Goal: Information Seeking & Learning: Learn about a topic

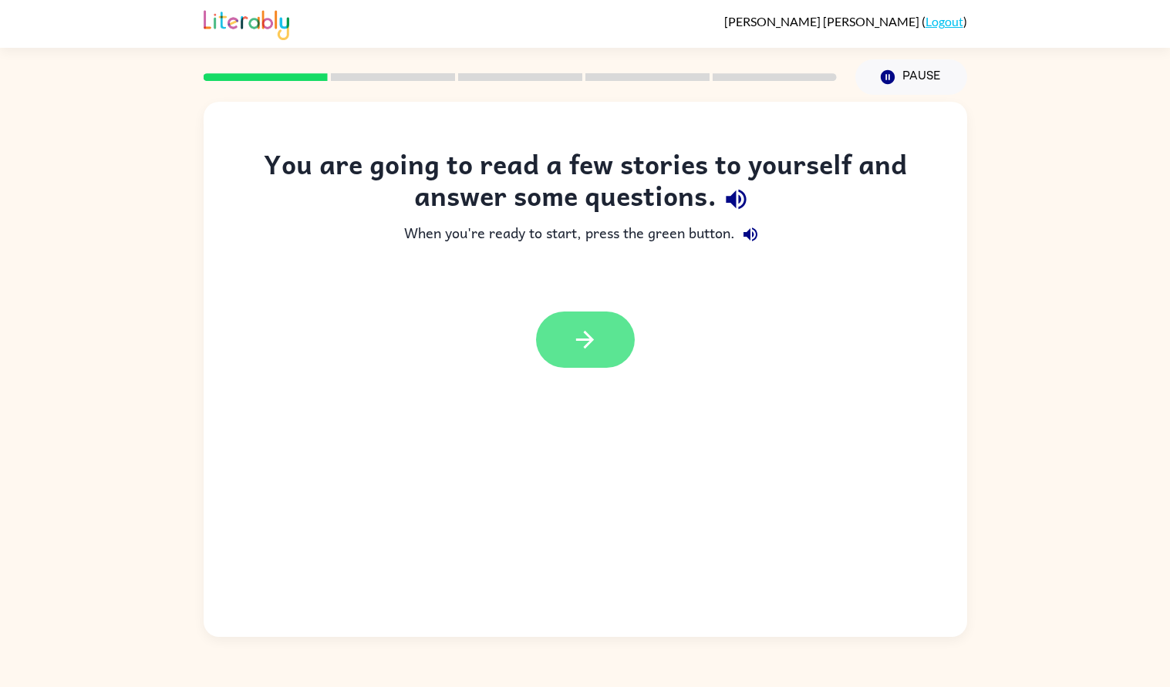
click at [600, 342] on button "button" at bounding box center [585, 340] width 99 height 56
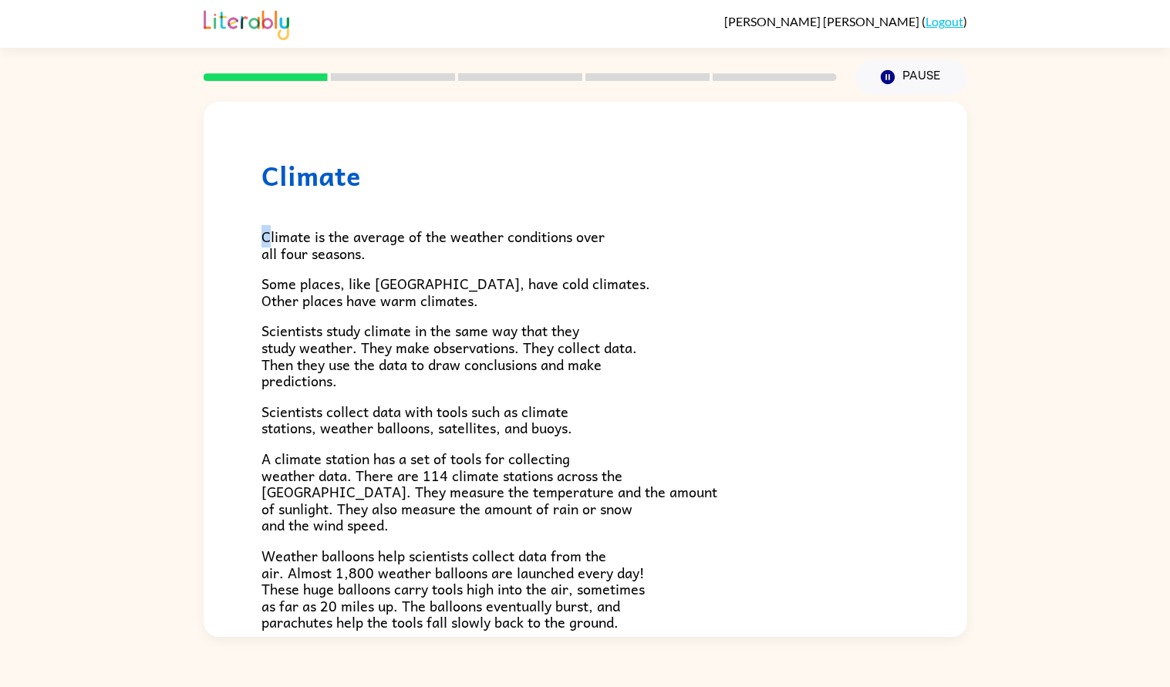
drag, startPoint x: 264, startPoint y: 235, endPoint x: 270, endPoint y: 230, distance: 8.2
click at [270, 230] on span "Climate is the average of the weather conditions over all four seasons." at bounding box center [432, 244] width 343 height 39
click at [824, 151] on div "Climate Climate is the average of the weather conditions over all four seasons.…" at bounding box center [585, 498] width 763 height 792
click at [1159, 102] on div "Climate Climate is the average of the weather conditions over all four seasons.…" at bounding box center [585, 366] width 1170 height 542
click at [24, 32] on div at bounding box center [35, 25] width 27 height 27
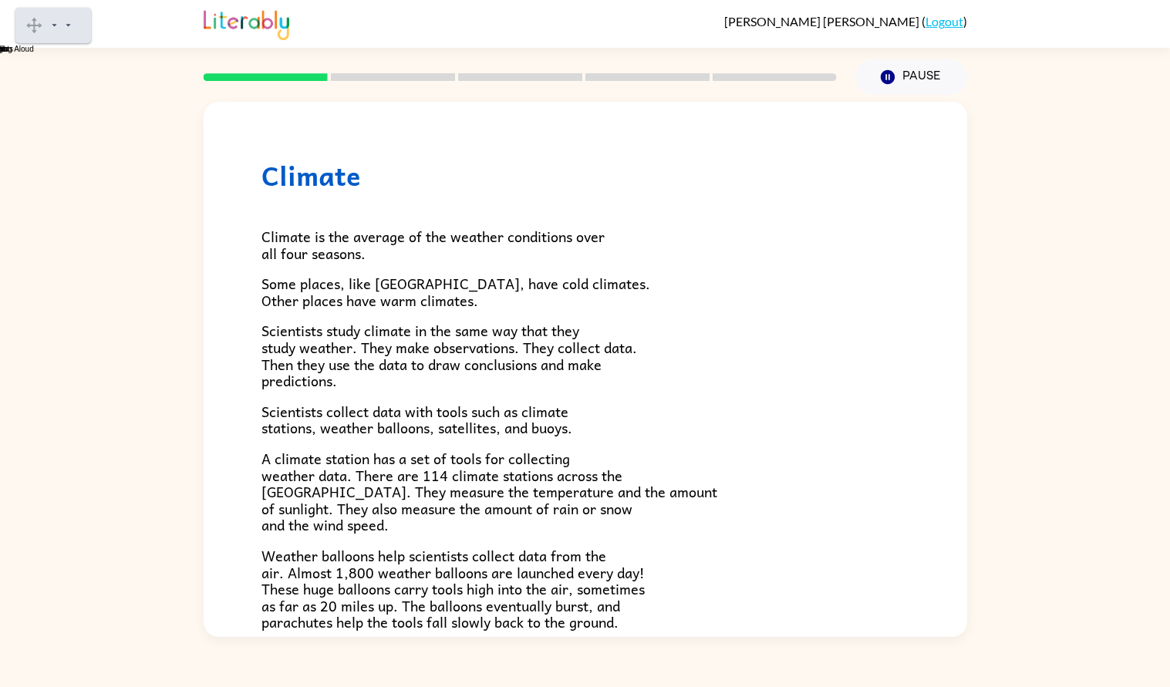
click at [62, 26] on gw-svg "Play" at bounding box center [62, 28] width 0 height 8
click at [285, 238] on span "Climate is the average of the weather conditions over all four seasons." at bounding box center [432, 244] width 343 height 39
click at [286, 237] on span "Climate is the average of the weather conditions over all four seasons." at bounding box center [432, 244] width 343 height 39
click at [62, 24] on gw-svg "Play" at bounding box center [62, 28] width 0 height 8
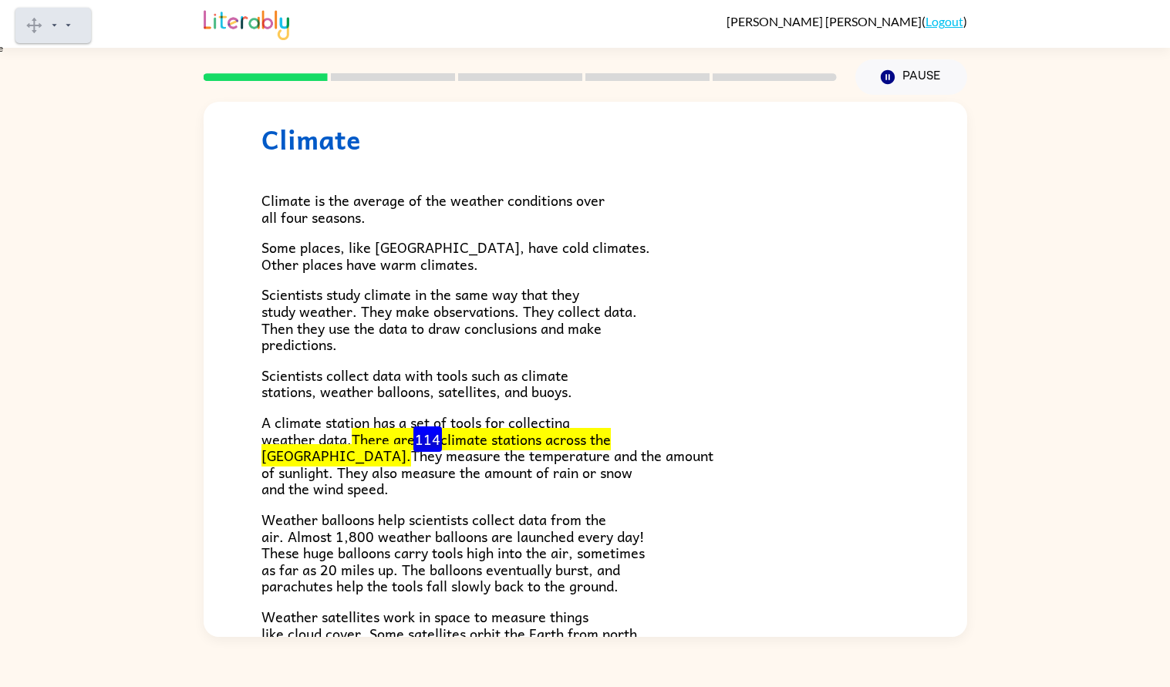
scroll to position [34, 0]
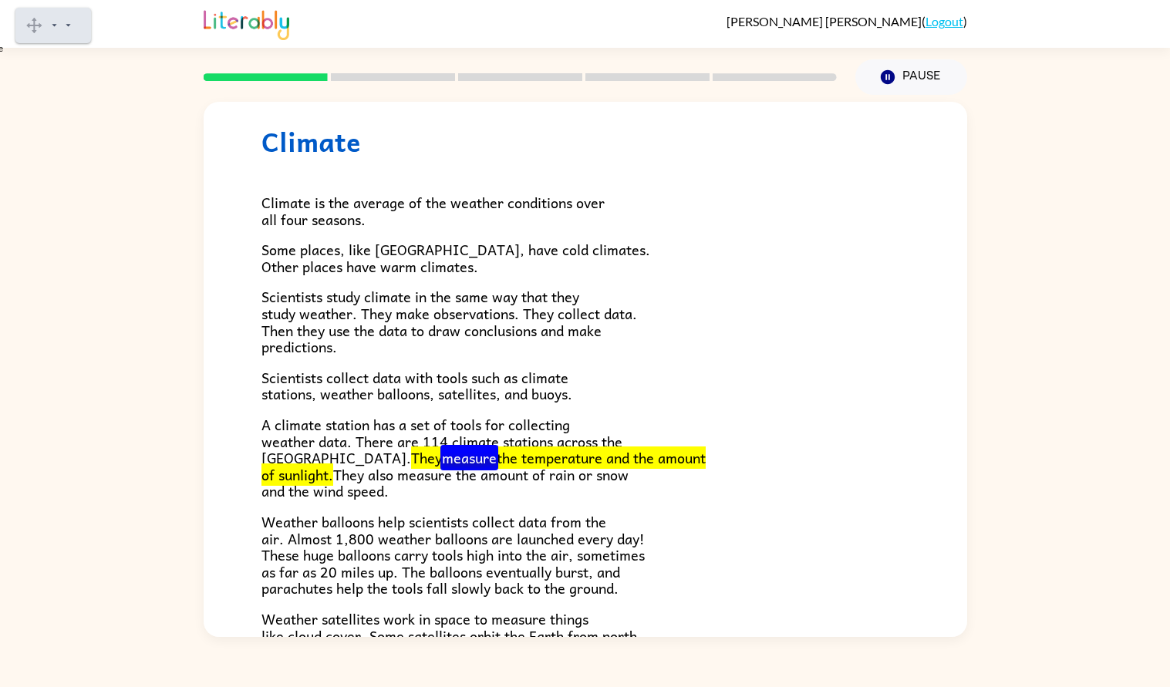
click at [62, 31] on gw-svg "Pause" at bounding box center [62, 28] width 0 height 8
click at [190, 298] on div "Climate Climate is the average of the weather conditions over all four seasons.…" at bounding box center [585, 366] width 1170 height 542
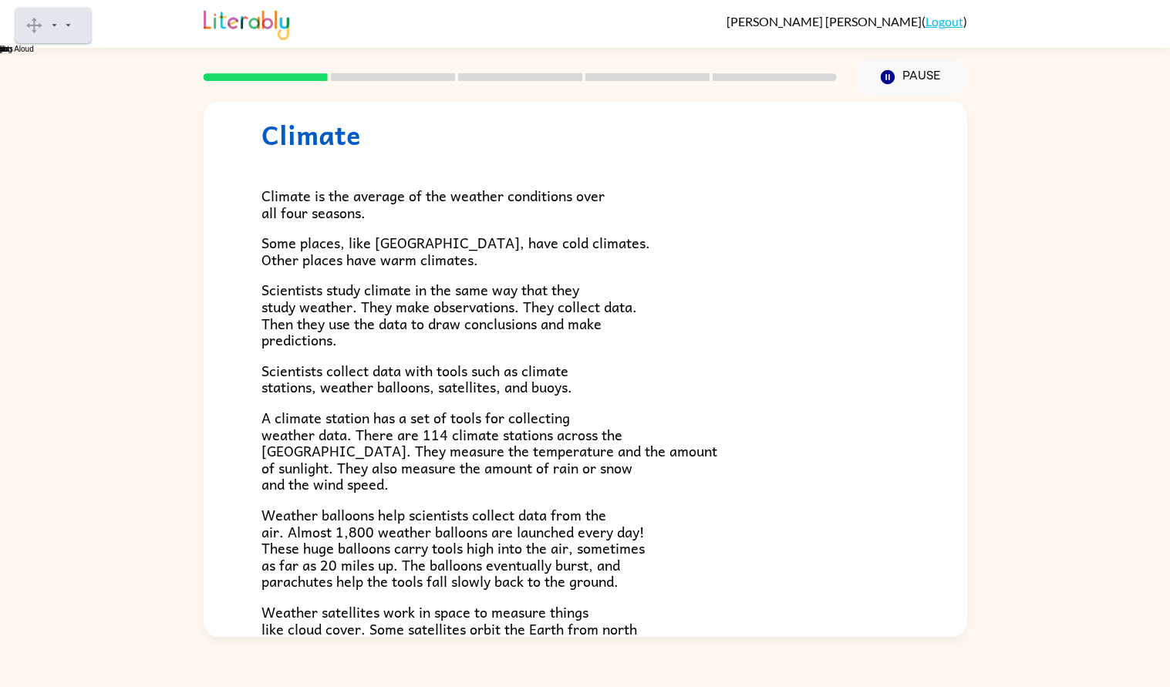
scroll to position [44, 0]
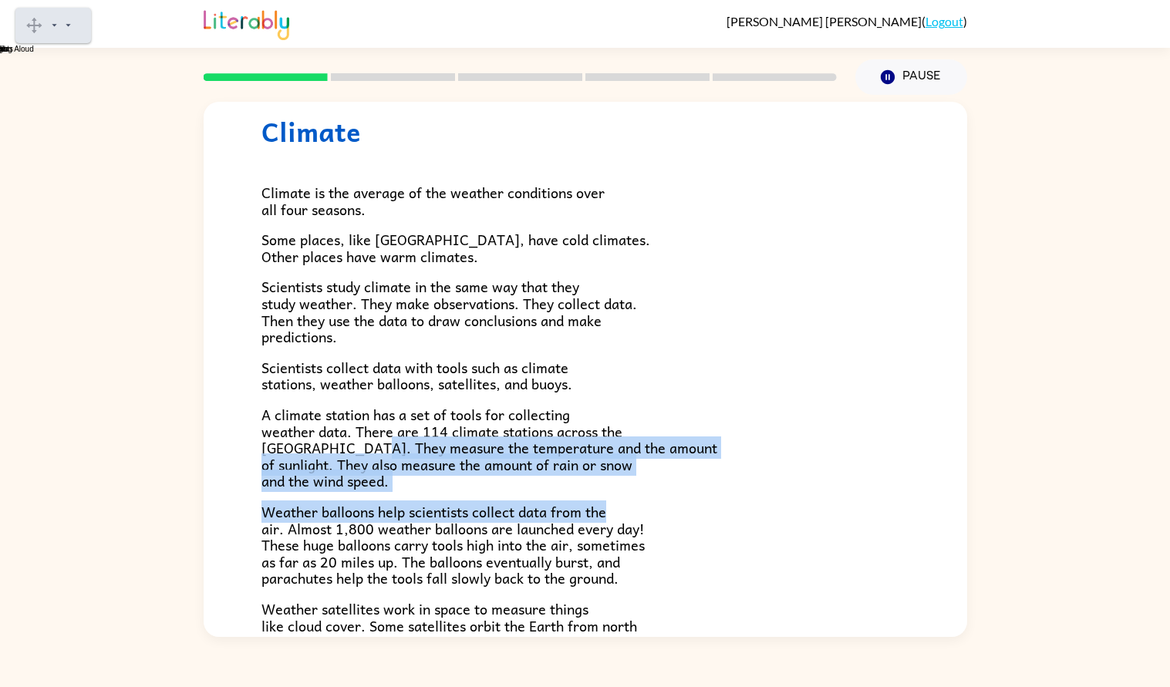
drag, startPoint x: 357, startPoint y: 443, endPoint x: 642, endPoint y: 497, distance: 289.5
click at [642, 497] on div "Climate is the average of the weather conditions over all four seasons. Some pl…" at bounding box center [585, 462] width 648 height 631
click at [454, 492] on div "Climate is the average of the weather conditions over all four seasons. Some pl…" at bounding box center [585, 462] width 648 height 631
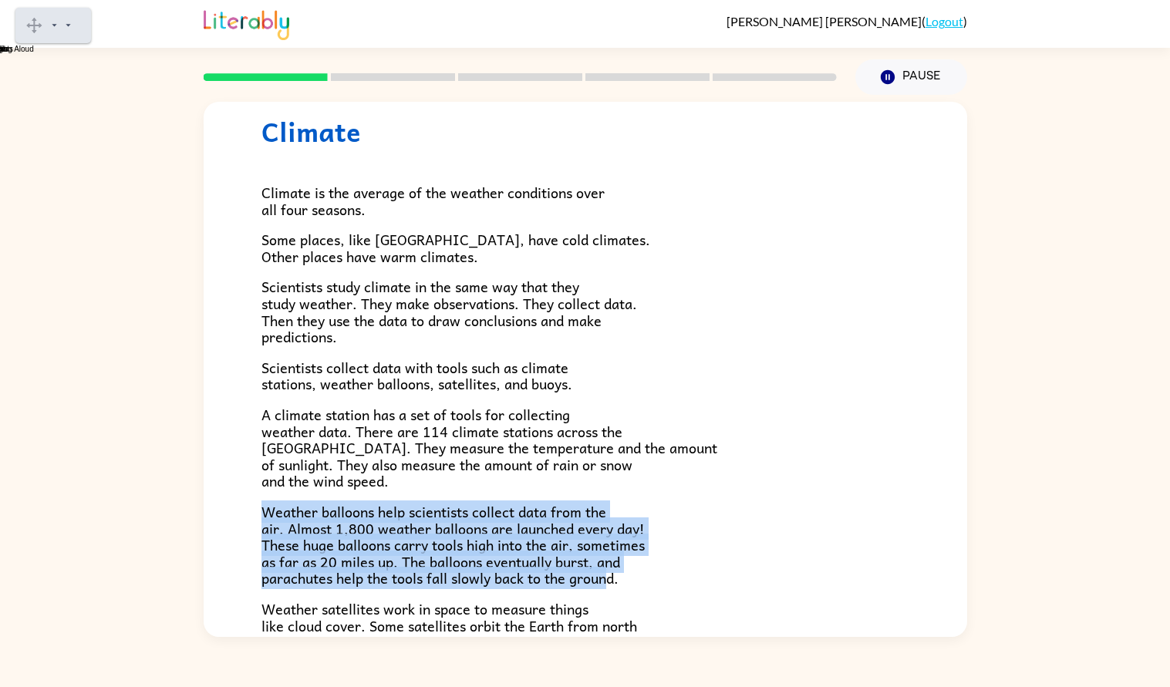
drag, startPoint x: 265, startPoint y: 507, endPoint x: 608, endPoint y: 584, distance: 352.5
click at [608, 584] on span "Weather balloons help scientists collect data from the air. Almost 1,800 weathe…" at bounding box center [452, 545] width 383 height 89
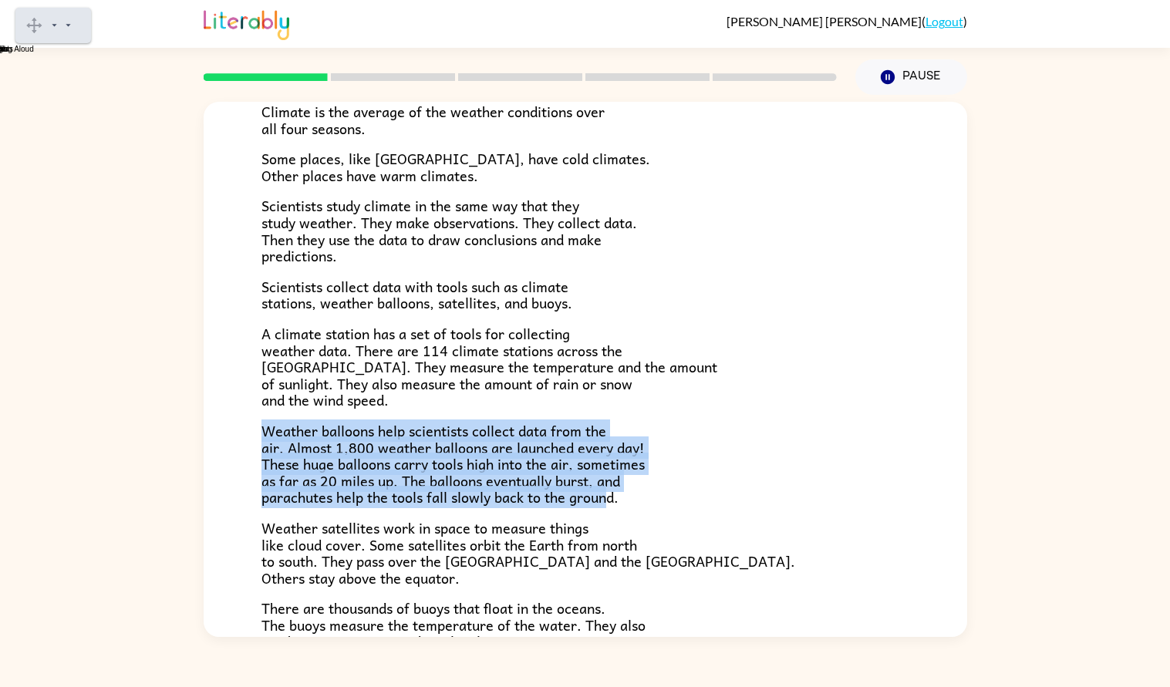
scroll to position [122, 0]
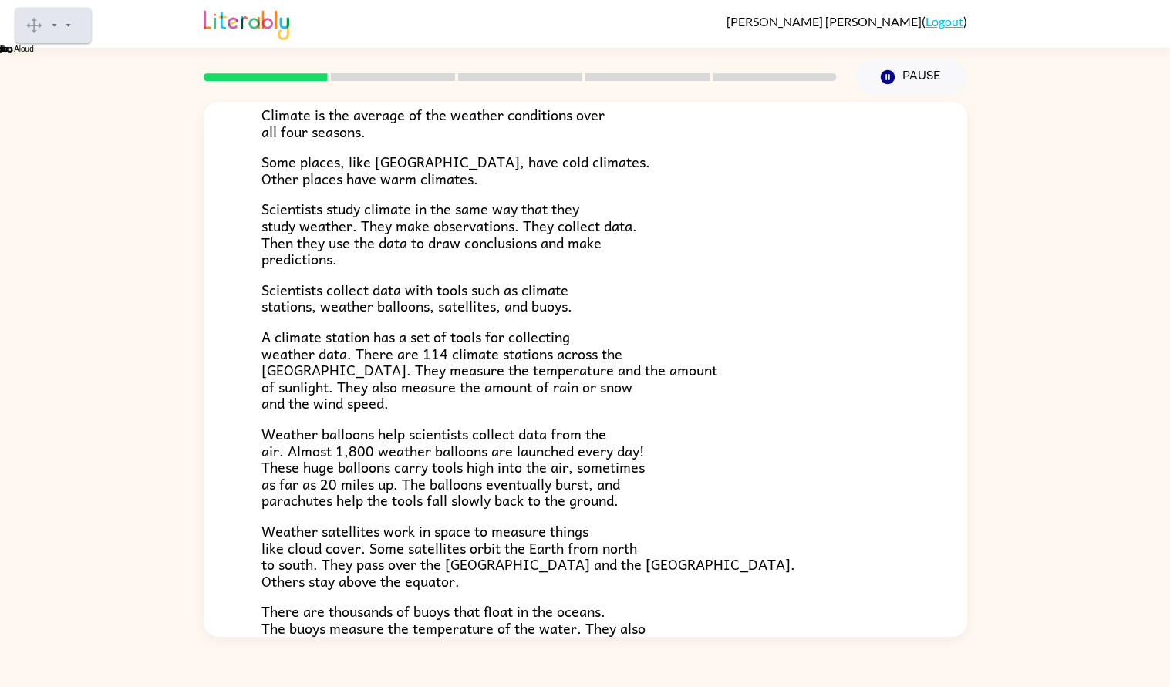
click at [608, 584] on p "Weather satellites work in space to measure things like cloud cover. Some satel…" at bounding box center [585, 556] width 648 height 66
click at [261, 528] on div "Climate Climate is the average of the weather conditions over all four seasons.…" at bounding box center [585, 376] width 763 height 792
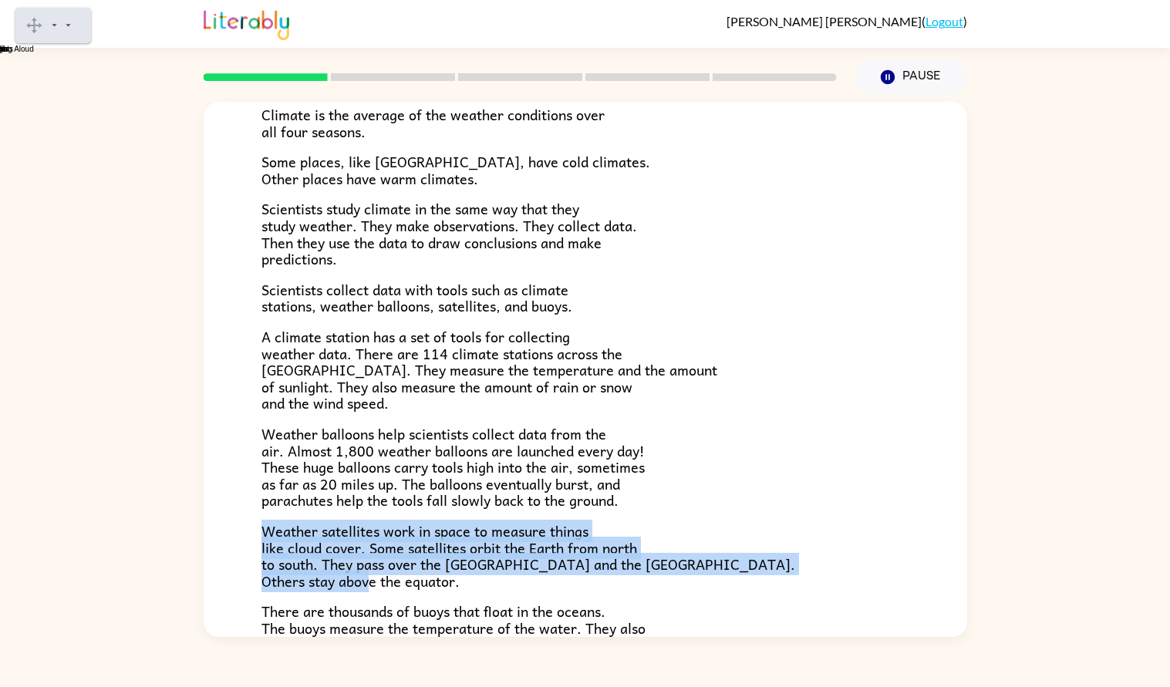
drag, startPoint x: 262, startPoint y: 528, endPoint x: 560, endPoint y: 578, distance: 302.0
click at [560, 578] on p "Weather satellites work in space to measure things like cloud cover. Some satel…" at bounding box center [585, 556] width 648 height 66
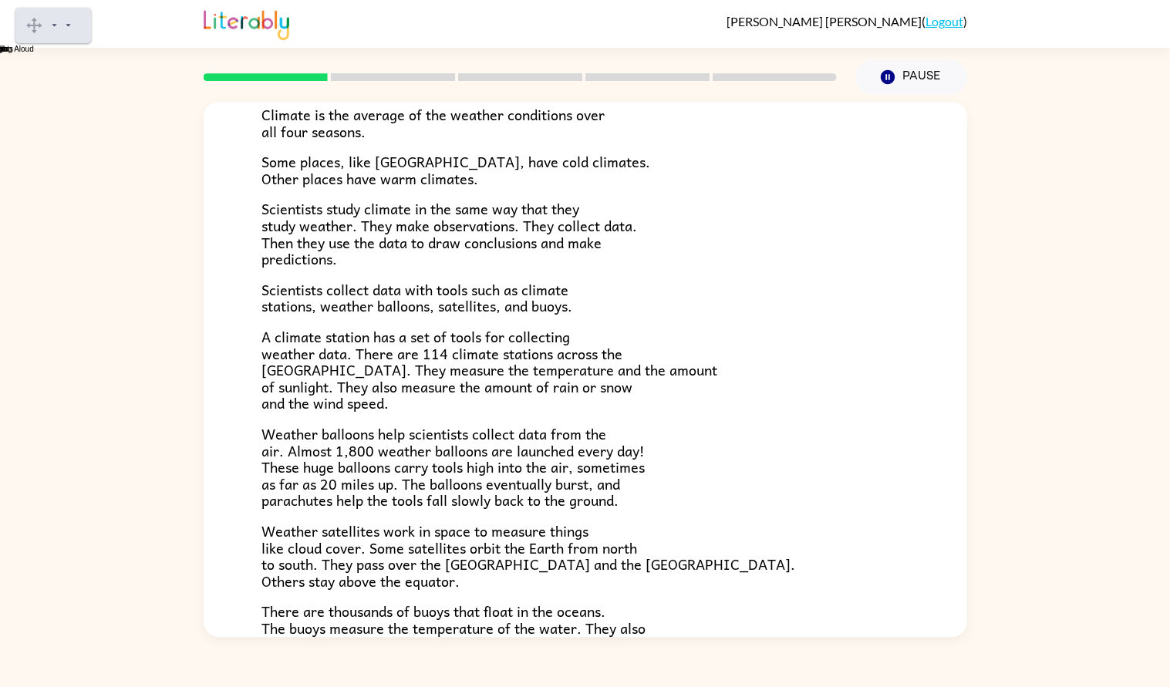
click at [62, 24] on gw-svg "Play" at bounding box center [62, 28] width 0 height 8
click at [294, 528] on span "Weather satellites work in space to measure things like cloud cover. Some satel…" at bounding box center [528, 556] width 534 height 72
click at [269, 528] on span "Weather satellites work in space to measure things like cloud cover. Some satel…" at bounding box center [528, 556] width 534 height 72
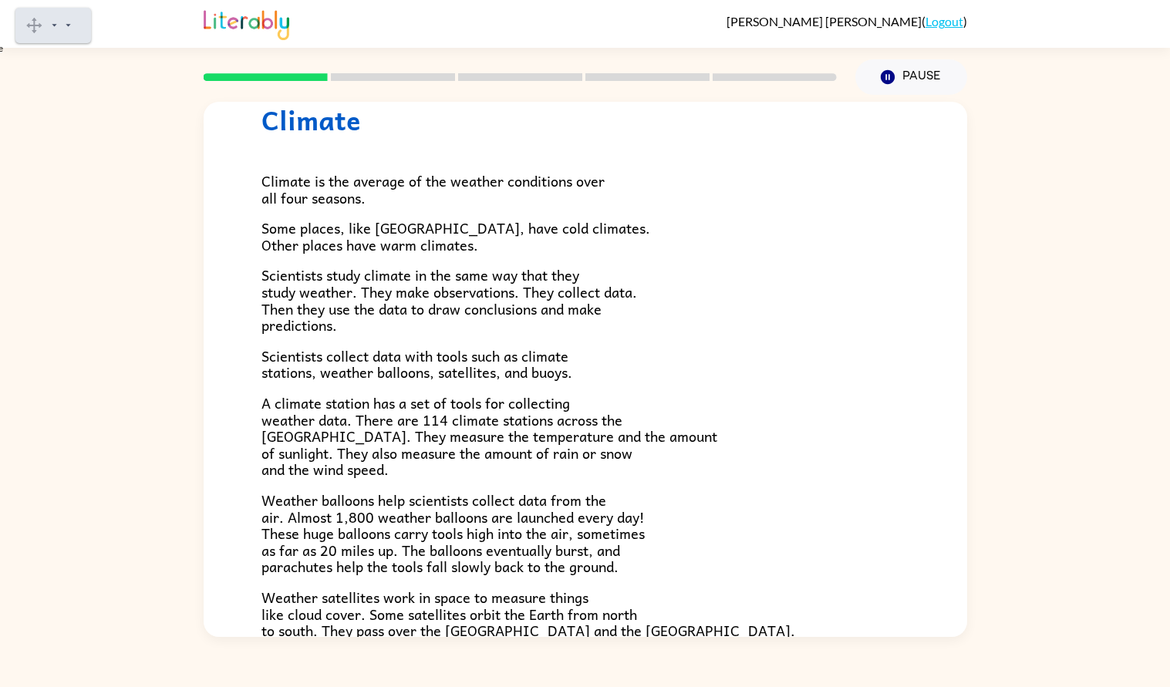
scroll to position [0, 0]
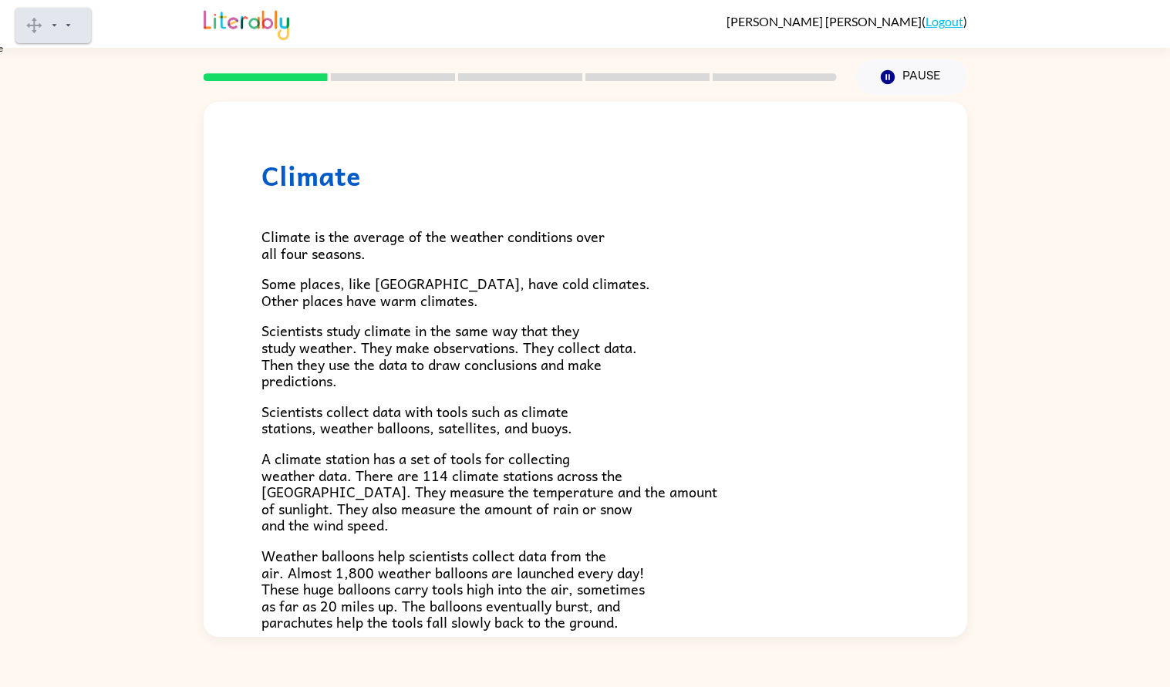
click at [62, 24] on gw-svg "Pause" at bounding box center [62, 28] width 0 height 8
click at [62, 29] on gw-svg "Stop" at bounding box center [62, 28] width 0 height 8
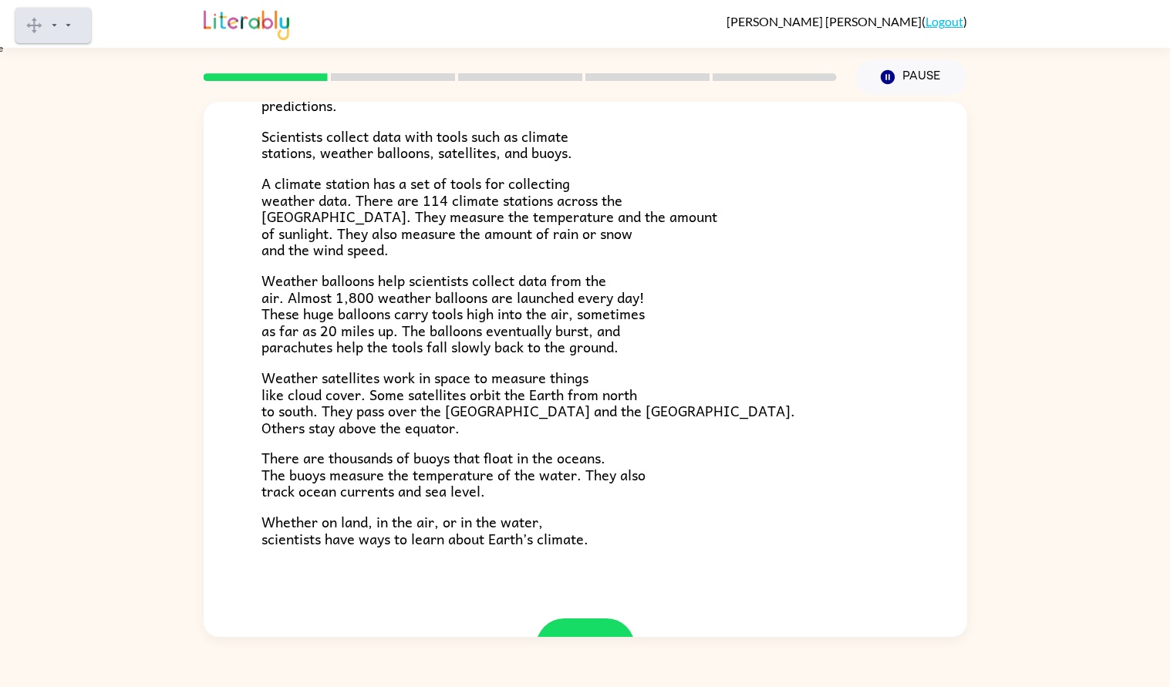
scroll to position [278, 0]
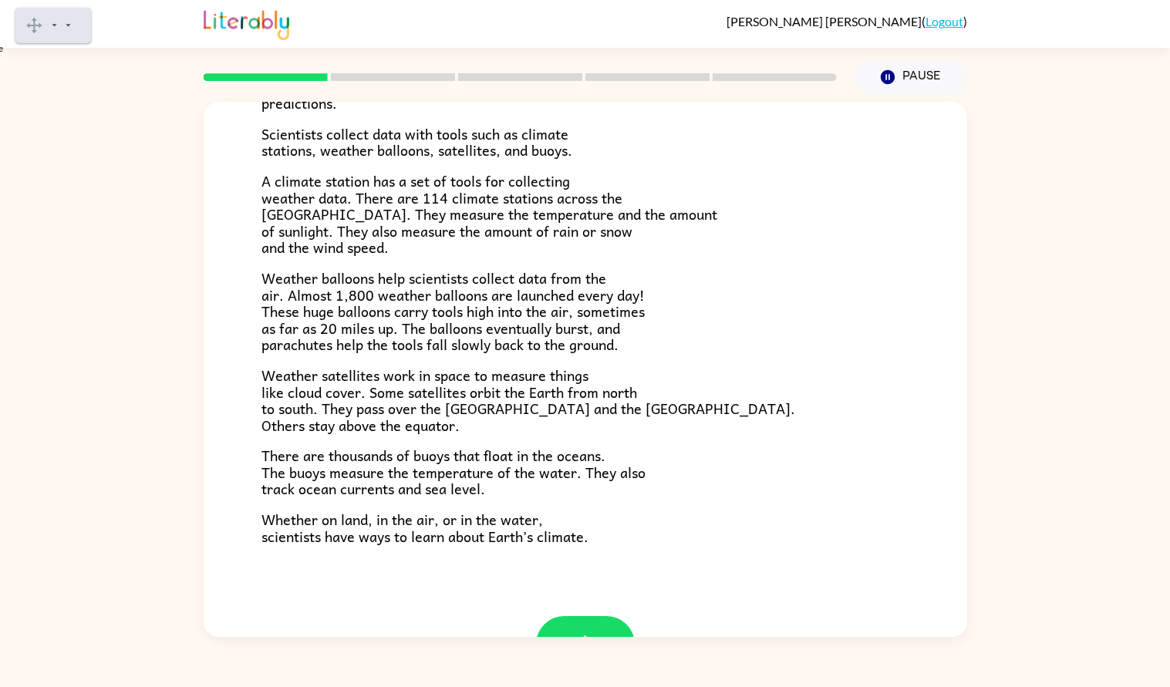
click at [283, 373] on span "Weather satellites work in space to measure things like cloud cover. Some satel…" at bounding box center [528, 400] width 534 height 72
click at [62, 24] on gw-svg "Pause" at bounding box center [62, 28] width 0 height 8
click at [62, 26] on gw-svg "Pause" at bounding box center [62, 28] width 0 height 8
click at [62, 27] on gw-svg "Pause" at bounding box center [62, 28] width 0 height 8
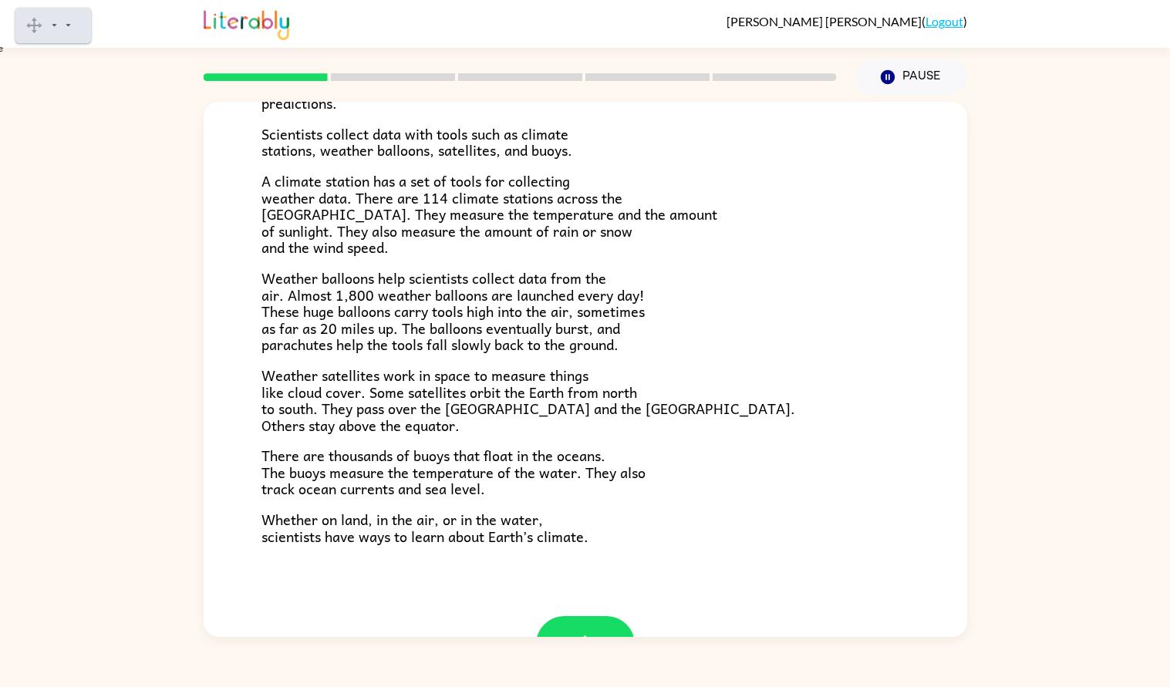
click at [62, 27] on gw-svg "Pause" at bounding box center [62, 28] width 0 height 8
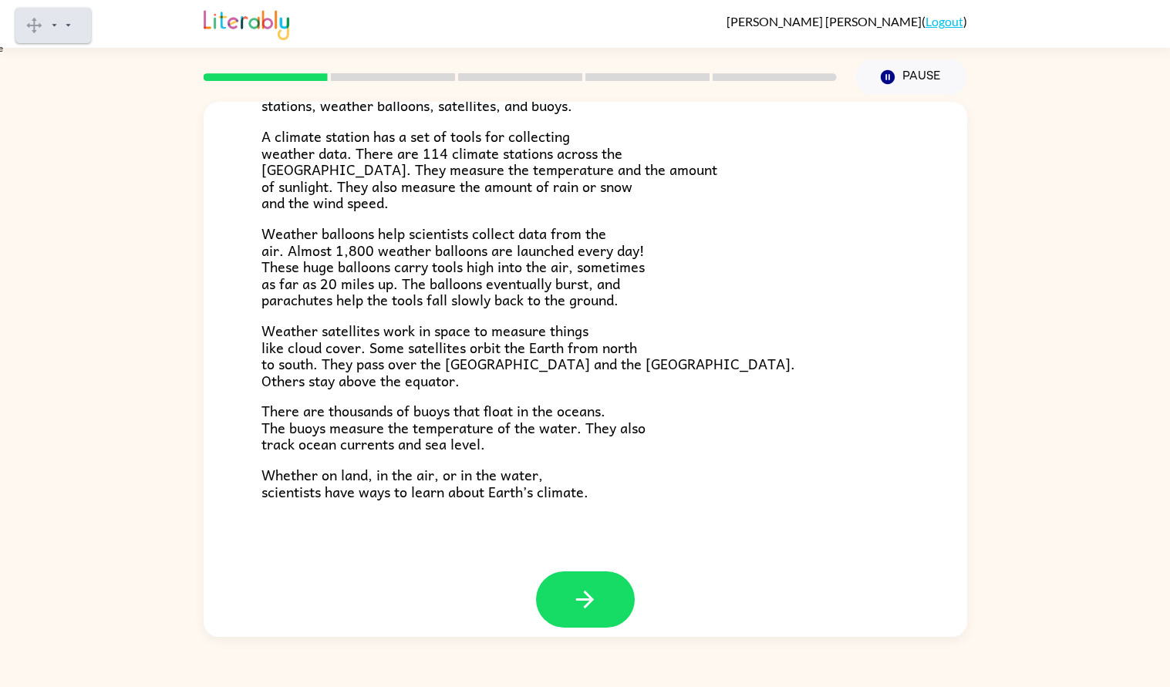
scroll to position [335, 0]
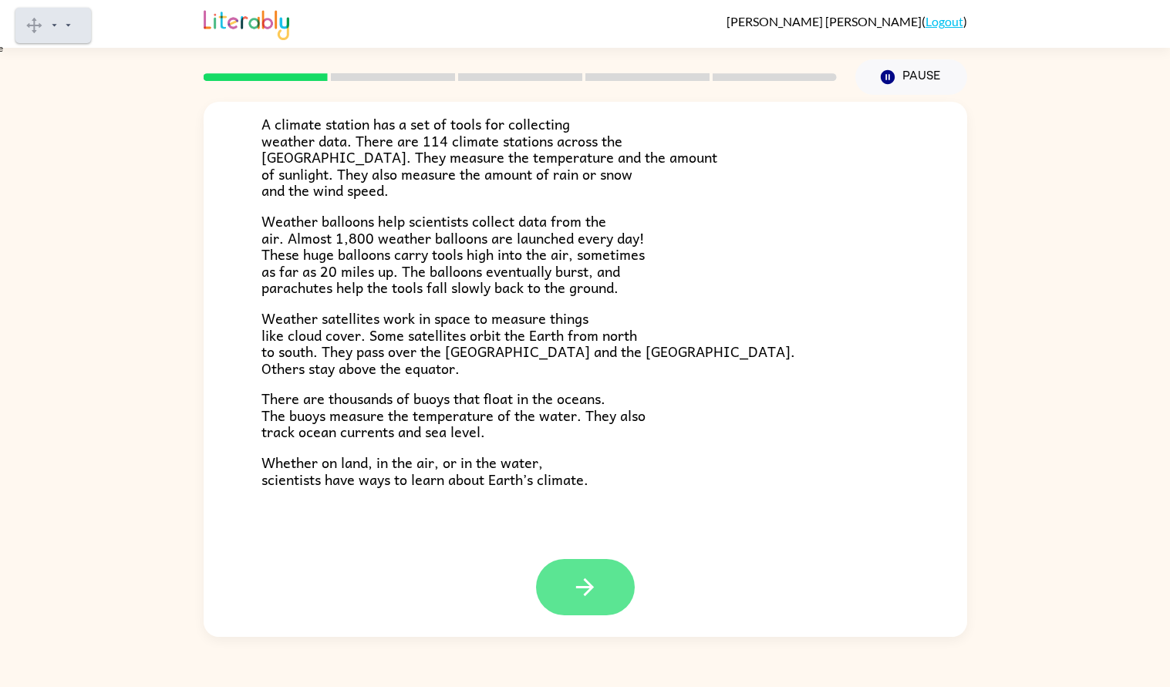
click at [568, 585] on button "button" at bounding box center [585, 587] width 99 height 56
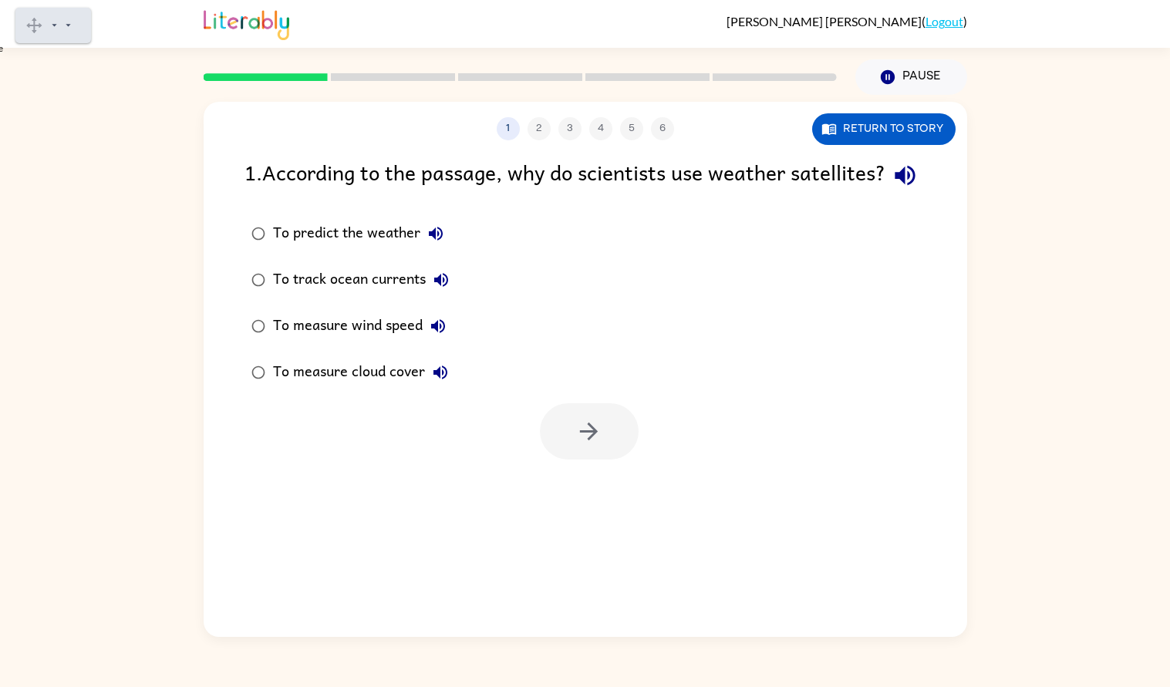
scroll to position [0, 0]
click at [370, 249] on div "To predict the weather" at bounding box center [362, 233] width 178 height 31
click at [568, 447] on button "button" at bounding box center [589, 431] width 99 height 56
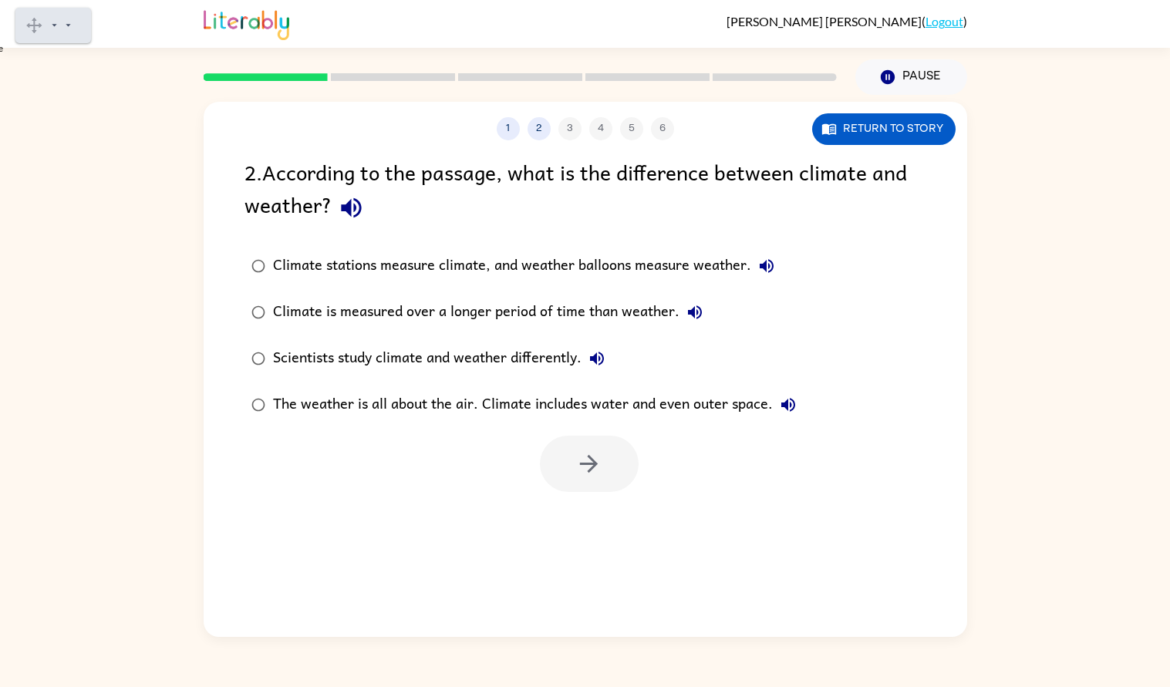
click at [561, 265] on div "Climate stations measure climate, and weather balloons measure weather." at bounding box center [527, 266] width 509 height 31
click at [578, 473] on icon "button" at bounding box center [588, 463] width 27 height 27
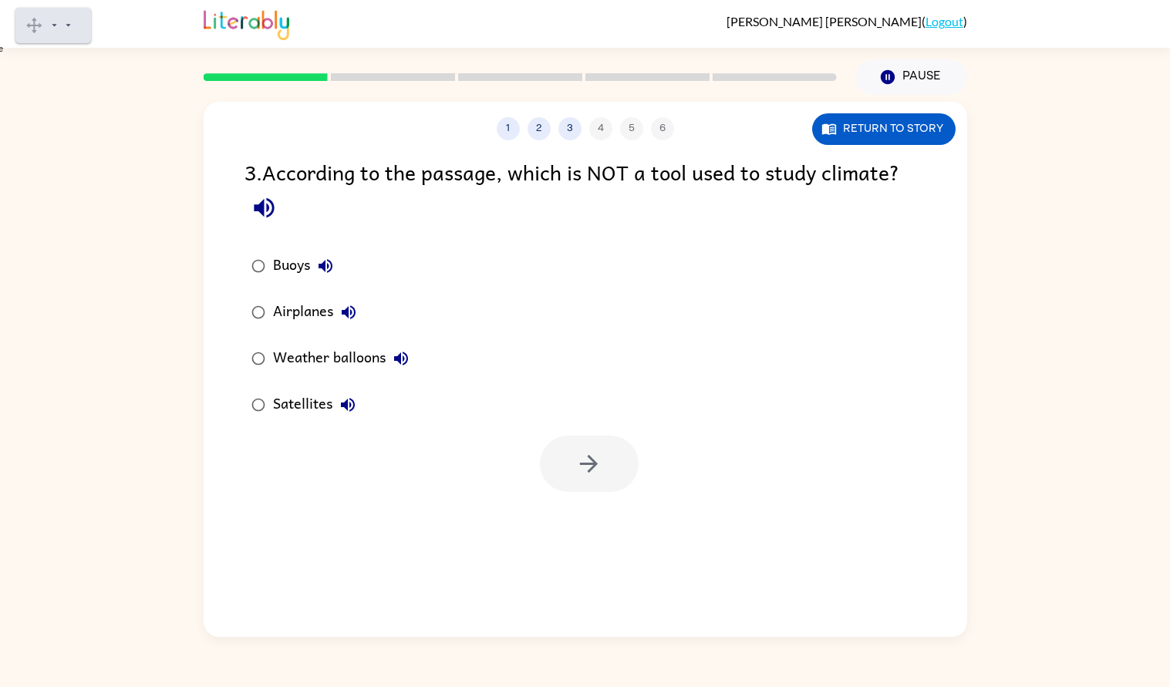
click at [287, 302] on div "Airplanes" at bounding box center [318, 312] width 91 height 31
click at [556, 471] on button "button" at bounding box center [589, 464] width 99 height 56
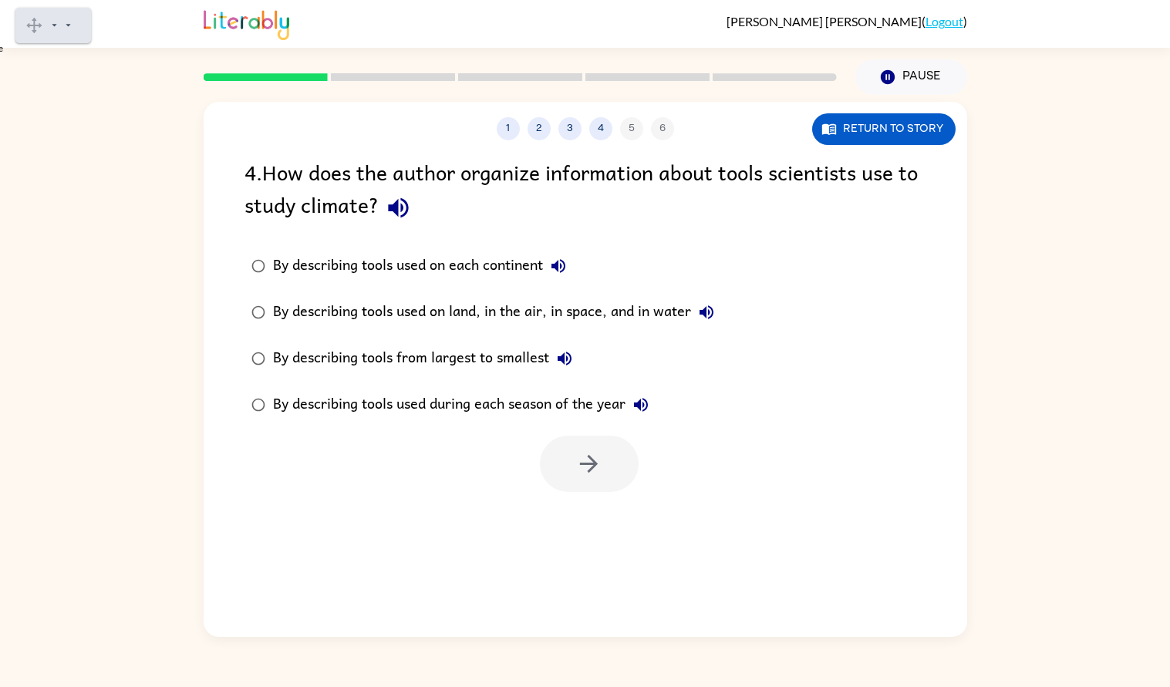
click at [517, 304] on div "By describing tools used on land, in the air, in space, and in water" at bounding box center [497, 312] width 449 height 31
click at [605, 453] on button "button" at bounding box center [589, 464] width 99 height 56
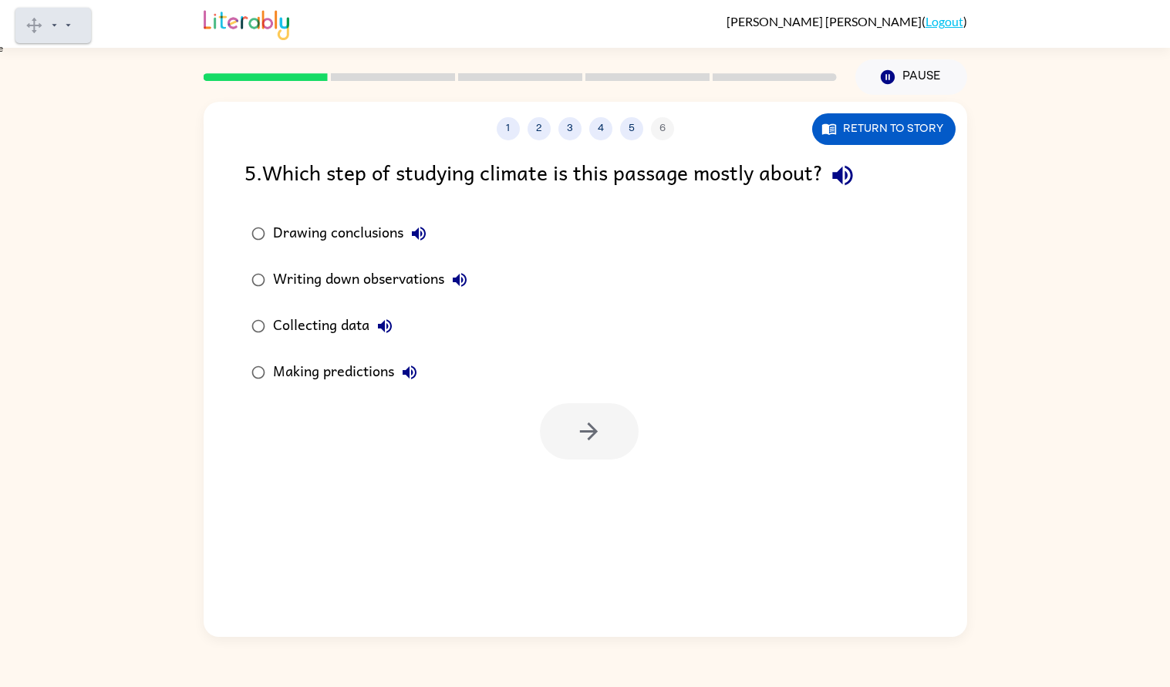
click at [344, 314] on div "Collecting data" at bounding box center [336, 326] width 127 height 31
click at [582, 429] on icon "button" at bounding box center [588, 431] width 27 height 27
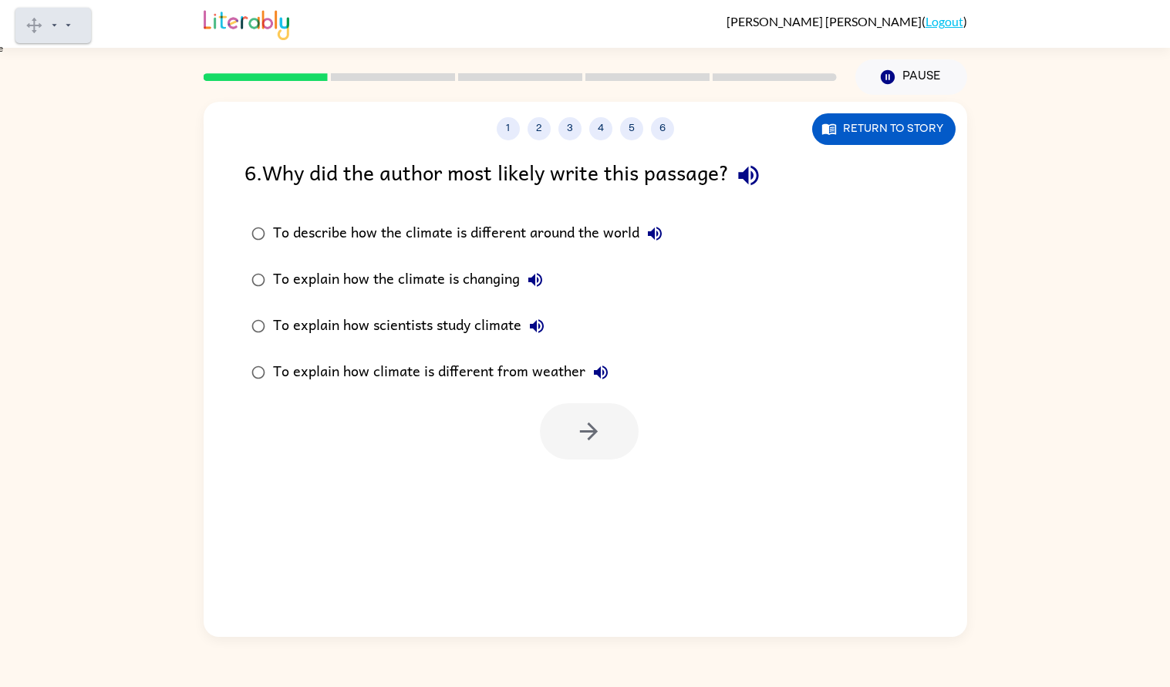
click at [436, 379] on div "To explain how climate is different from weather" at bounding box center [444, 372] width 343 height 31
click at [416, 332] on div "To explain how scientists study climate" at bounding box center [412, 326] width 279 height 31
click at [561, 444] on button "button" at bounding box center [589, 431] width 99 height 56
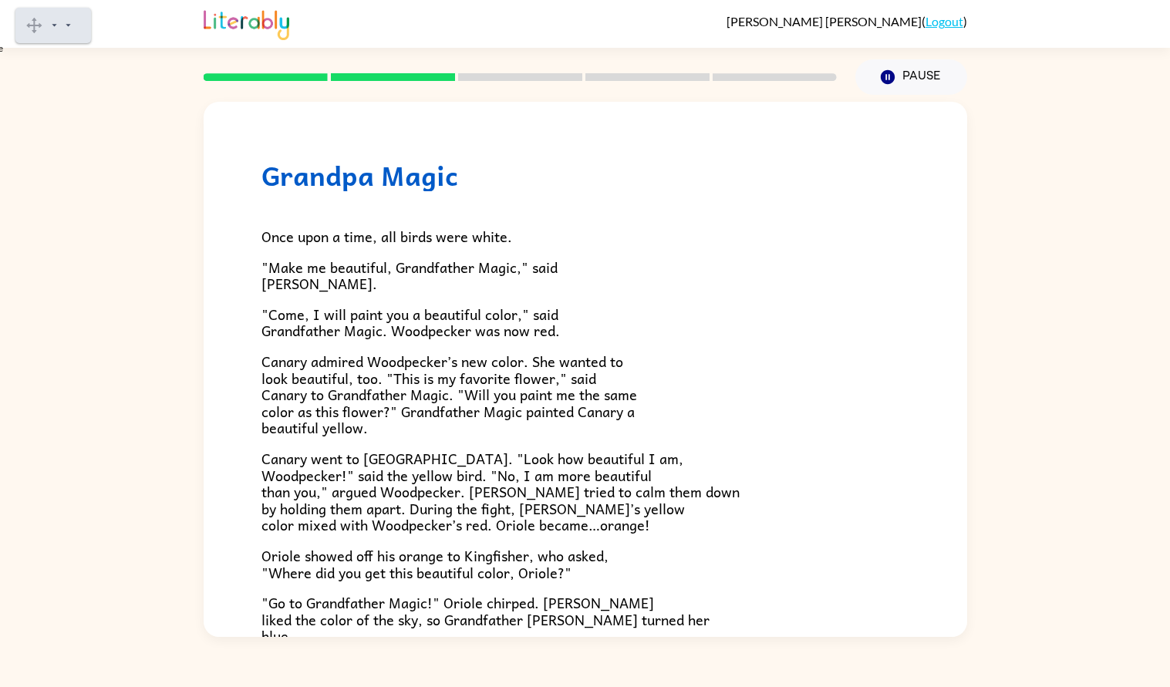
click at [62, 24] on gw-svg "Pause" at bounding box center [62, 28] width 0 height 8
click at [62, 25] on gw-toolbarbutton "Play" at bounding box center [62, 28] width 0 height 8
drag, startPoint x: 25, startPoint y: 25, endPoint x: 294, endPoint y: 69, distance: 272.7
click at [133, 48] on div "Hover Speech Pause" at bounding box center [95, 29] width 76 height 35
click at [285, 137] on gw-toolbarbutton "Practice Reading Aloud" at bounding box center [285, 135] width 0 height 8
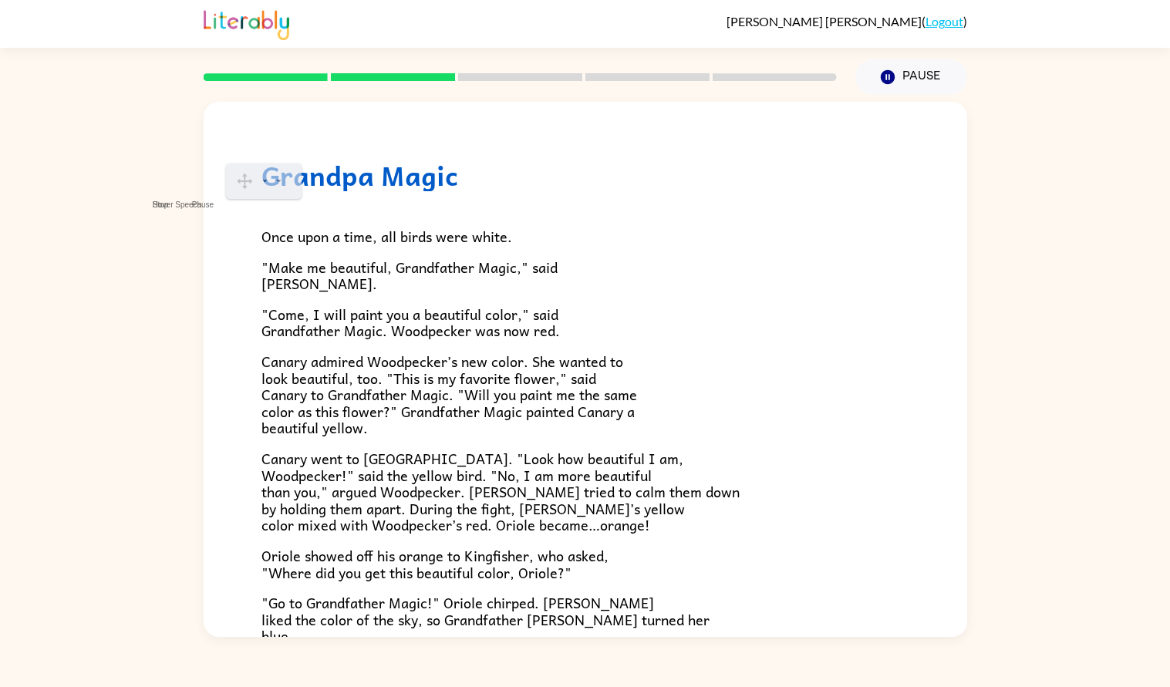
click at [302, 181] on gw-svg "Close" at bounding box center [302, 181] width 0 height 0
drag, startPoint x: 234, startPoint y: 180, endPoint x: 97, endPoint y: 54, distance: 186.7
click at [100, 54] on div at bounding box center [113, 57] width 27 height 27
drag, startPoint x: 103, startPoint y: 46, endPoint x: 46, endPoint y: 17, distance: 64.2
click at [46, 18] on icon at bounding box center [52, 25] width 16 height 15
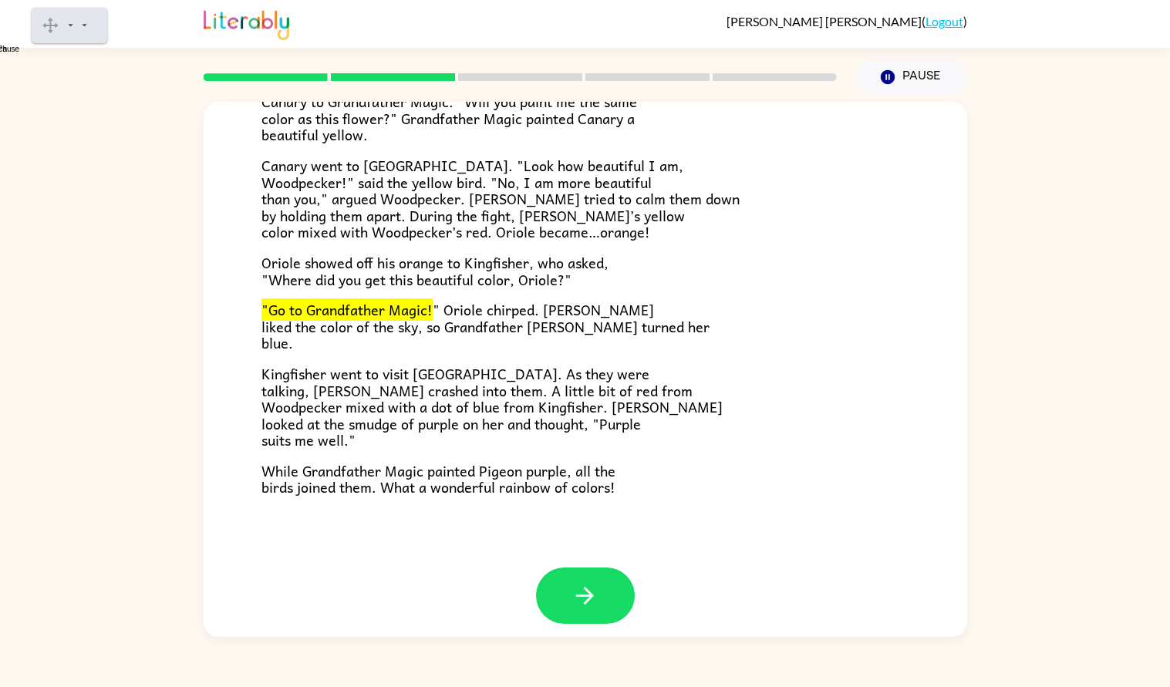
scroll to position [301, 0]
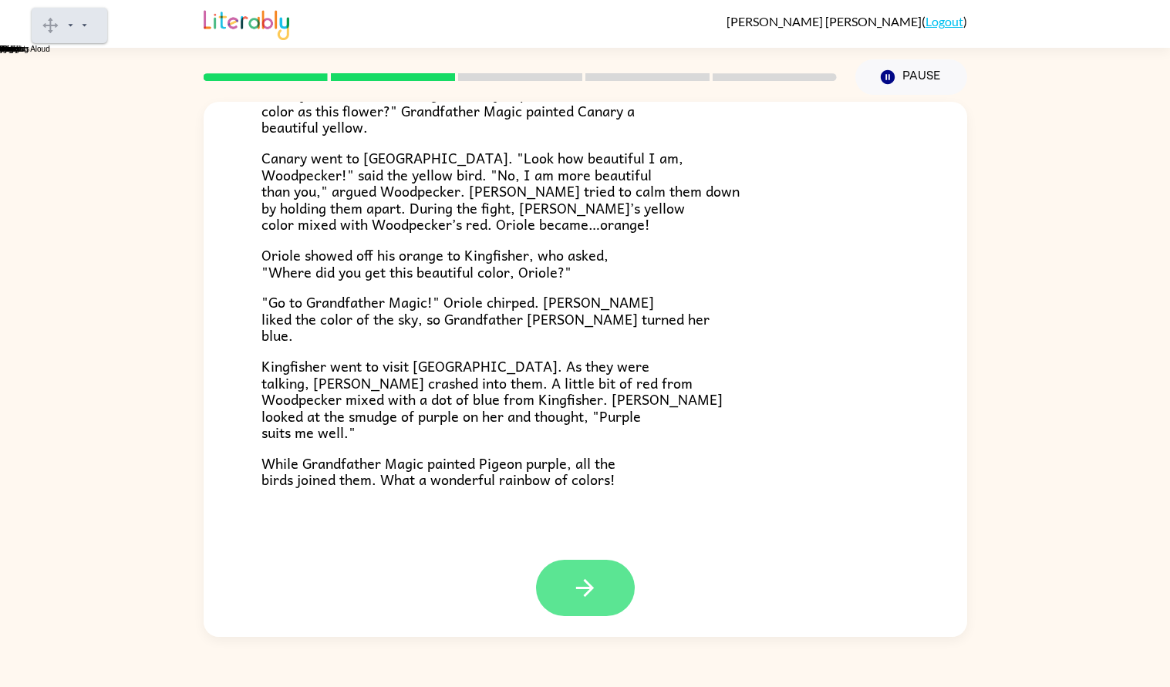
click at [563, 577] on button "button" at bounding box center [585, 588] width 99 height 56
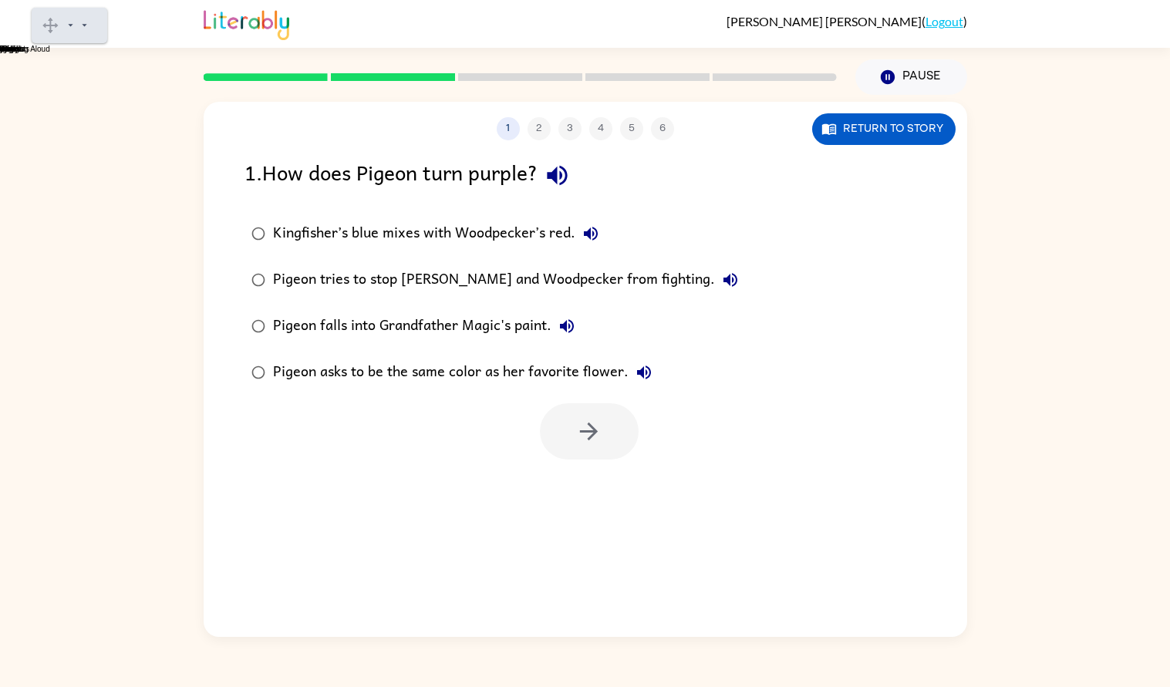
scroll to position [0, 0]
click at [325, 224] on div "Kingfisher’s blue mixes with Woodpecker’s red." at bounding box center [439, 233] width 333 height 31
click at [565, 410] on button "button" at bounding box center [589, 431] width 99 height 56
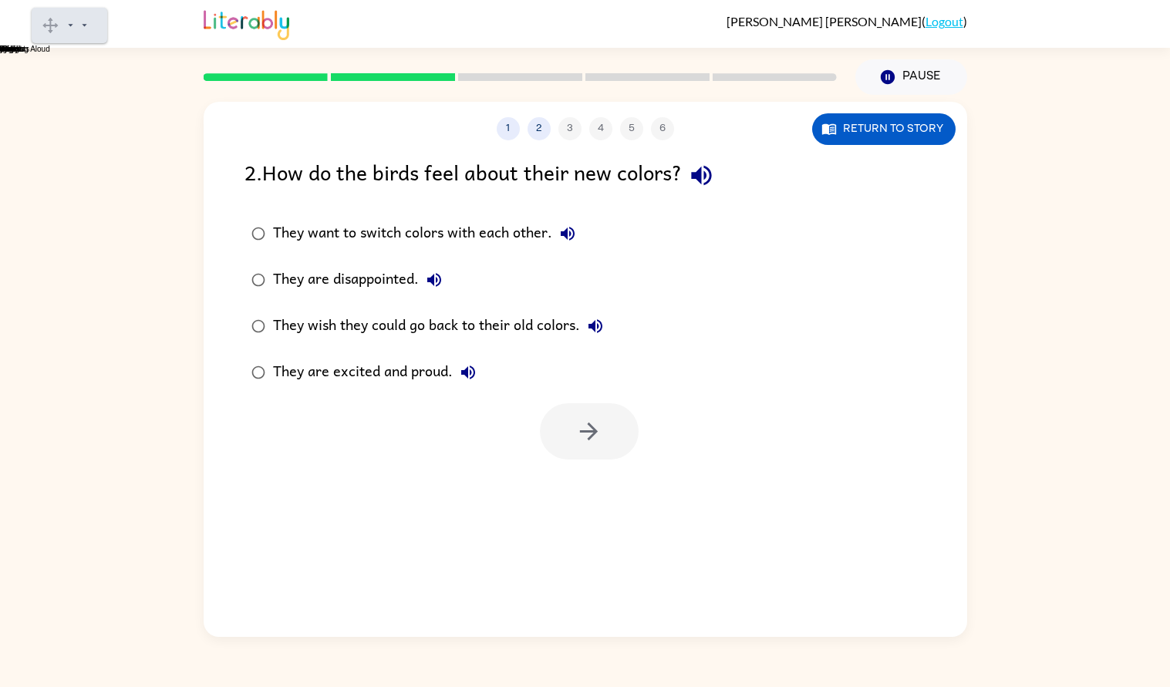
click at [409, 359] on div "They are excited and proud." at bounding box center [378, 372] width 211 height 31
click at [557, 433] on button "button" at bounding box center [589, 431] width 99 height 56
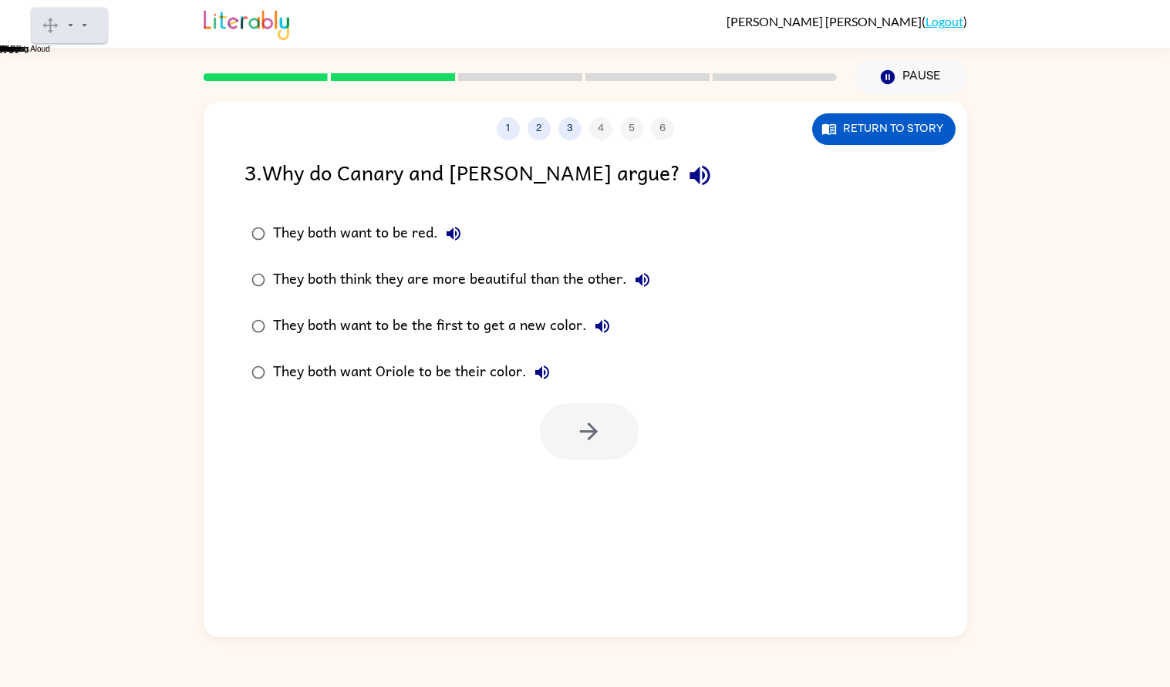
click at [350, 285] on div "They both think they are more beautiful than the other." at bounding box center [465, 280] width 385 height 31
click at [622, 434] on button "button" at bounding box center [589, 431] width 99 height 56
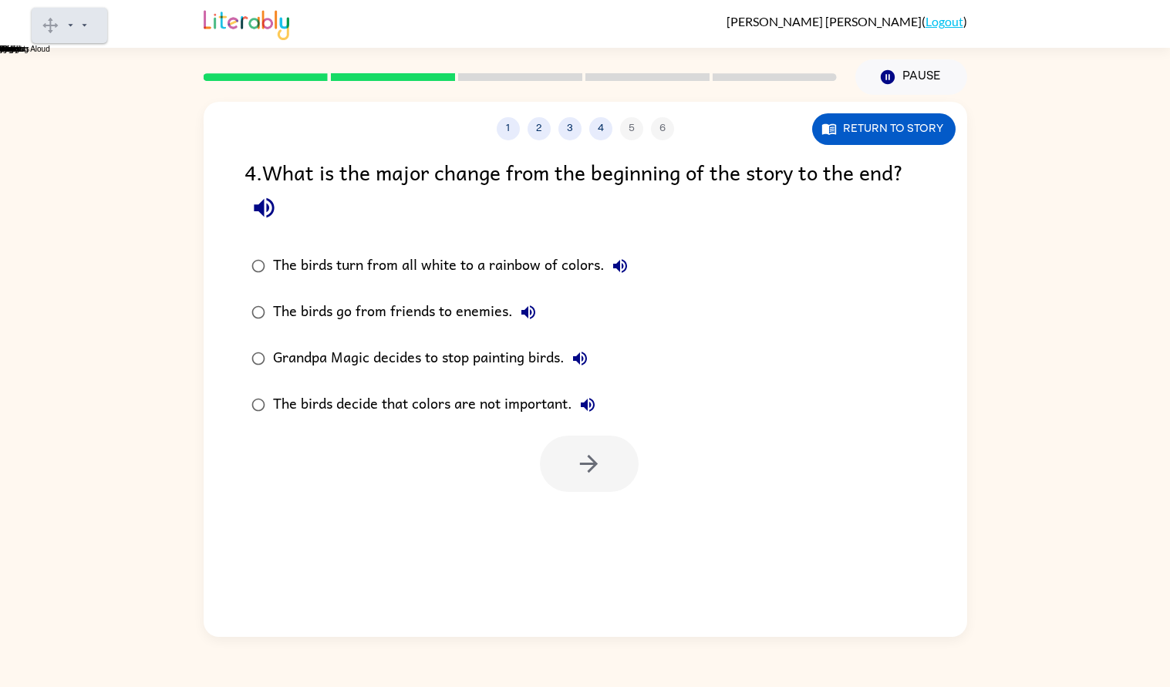
click at [379, 265] on div "The birds turn from all white to a rainbow of colors." at bounding box center [454, 266] width 362 height 31
click at [589, 475] on icon "button" at bounding box center [588, 463] width 27 height 27
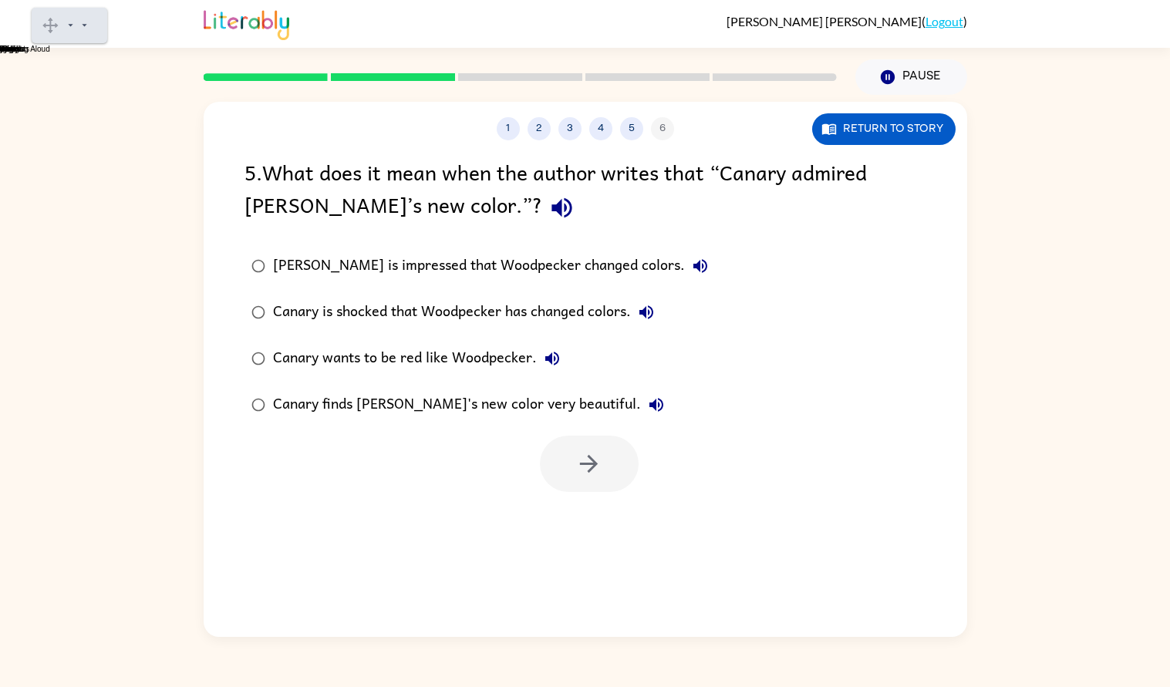
click at [460, 276] on div "[PERSON_NAME] is impressed that Woodpecker changed colors." at bounding box center [494, 266] width 443 height 31
click at [542, 403] on div "Canary finds [PERSON_NAME]'s new color very beautiful." at bounding box center [472, 404] width 399 height 31
click at [572, 441] on button "button" at bounding box center [589, 464] width 99 height 56
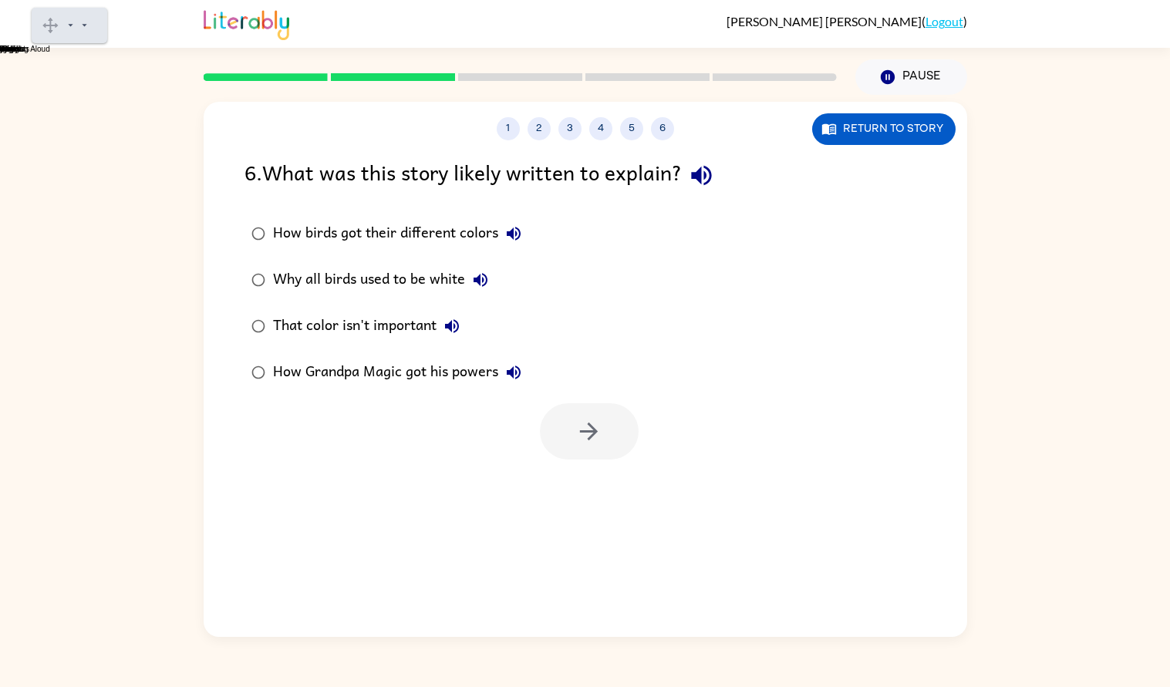
click at [582, 298] on div "How birds got their different colors Why all birds used to be white That color …" at bounding box center [605, 303] width 723 height 185
click at [662, 369] on div "How birds got their different colors Why all birds used to be white That color …" at bounding box center [605, 303] width 723 height 185
click at [660, 369] on div "How birds got their different colors Why all birds used to be white That color …" at bounding box center [605, 303] width 723 height 185
click at [400, 231] on div "How birds got their different colors" at bounding box center [401, 233] width 256 height 31
click at [613, 437] on button "button" at bounding box center [589, 431] width 99 height 56
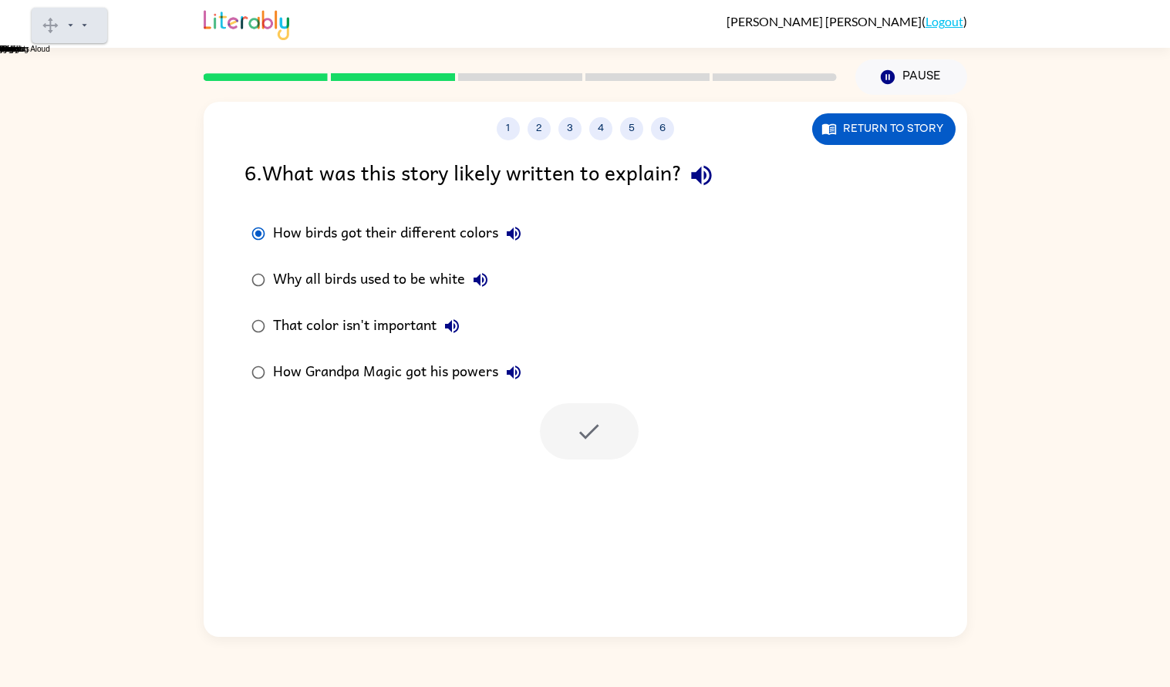
click at [617, 434] on div at bounding box center [589, 431] width 99 height 56
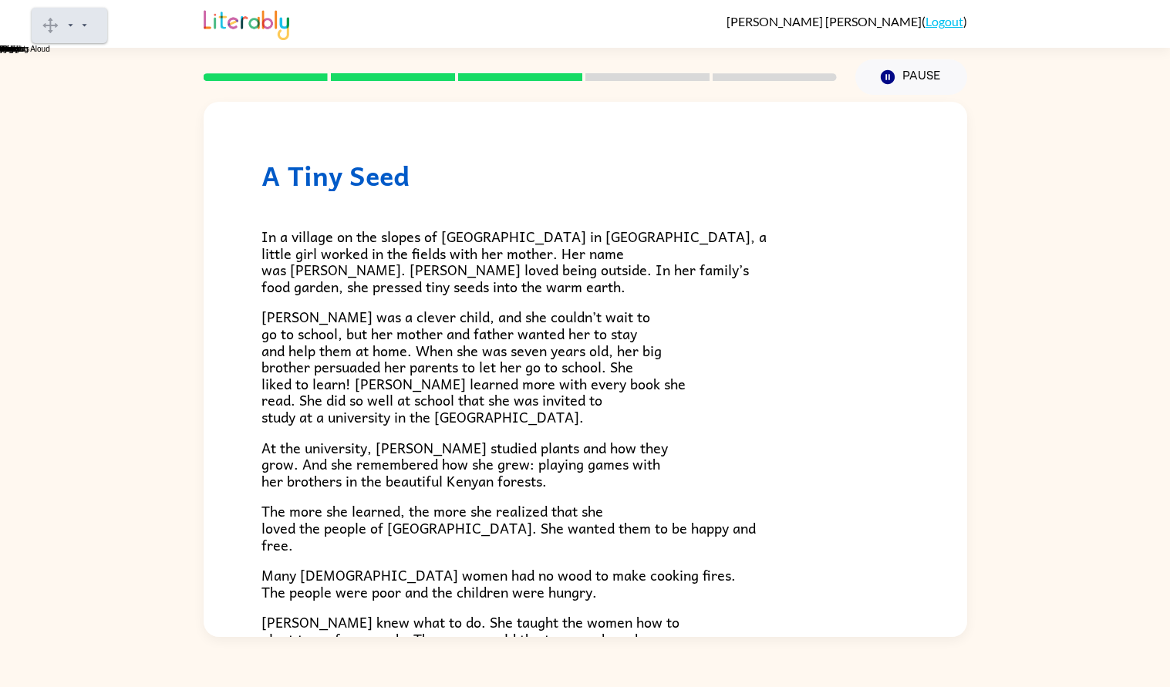
click at [663, 440] on p "At the university, [PERSON_NAME] studied plants and how they grow. And she reme…" at bounding box center [585, 465] width 648 height 50
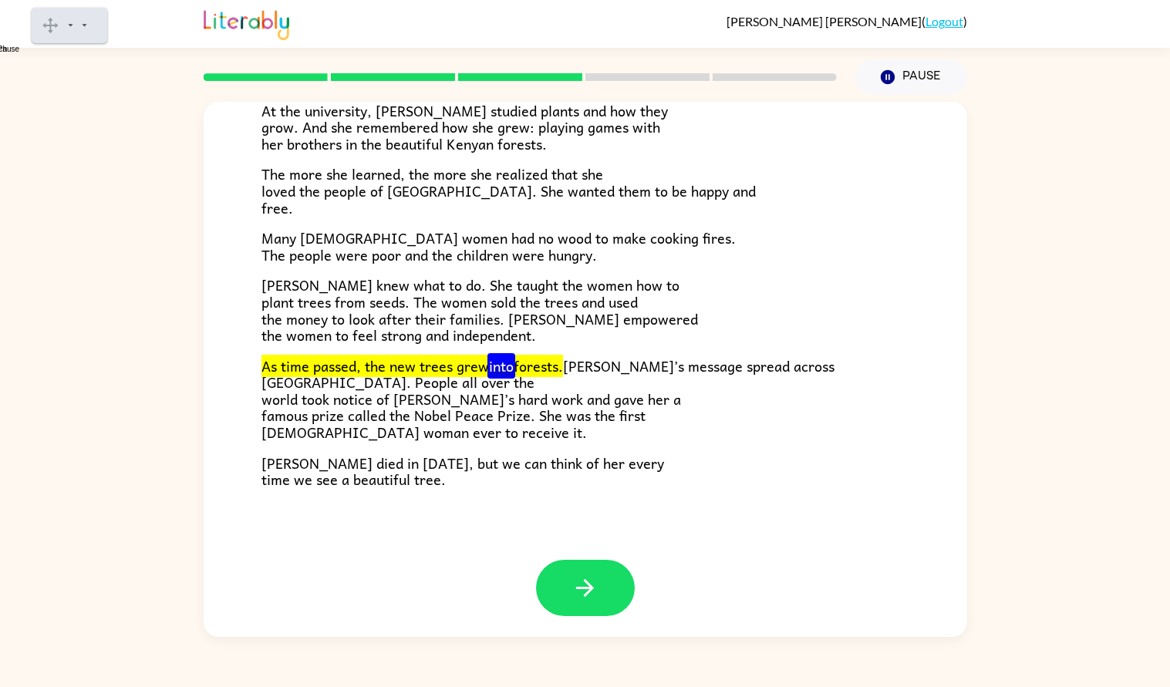
click at [443, 305] on span "[PERSON_NAME] knew what to do. She taught the women how to plant trees from see…" at bounding box center [479, 310] width 437 height 72
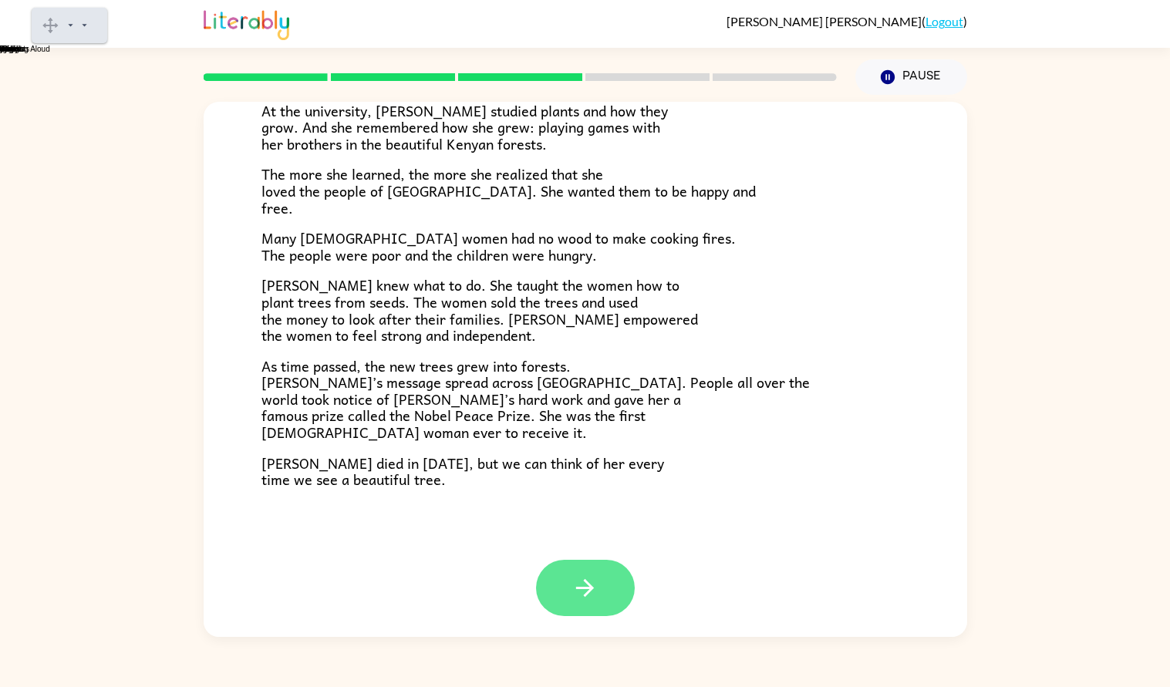
click at [536, 585] on button "button" at bounding box center [585, 588] width 99 height 56
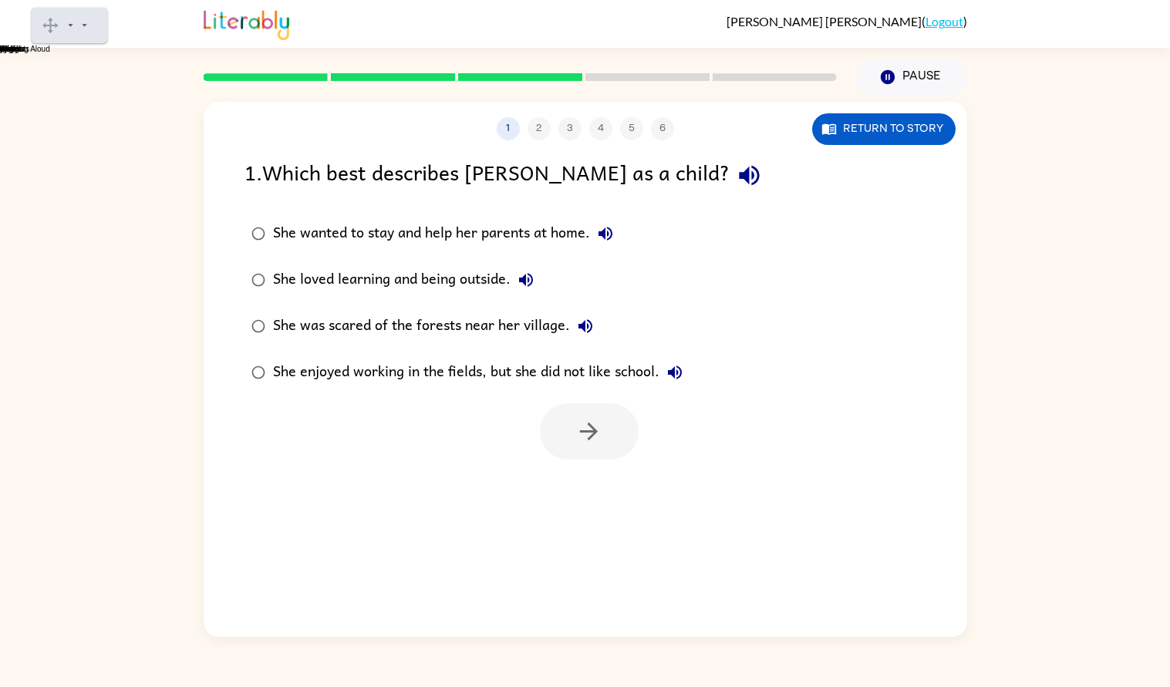
scroll to position [0, 0]
click at [490, 281] on div "She loved learning and being outside." at bounding box center [407, 280] width 268 height 31
click at [577, 423] on icon "button" at bounding box center [588, 431] width 27 height 27
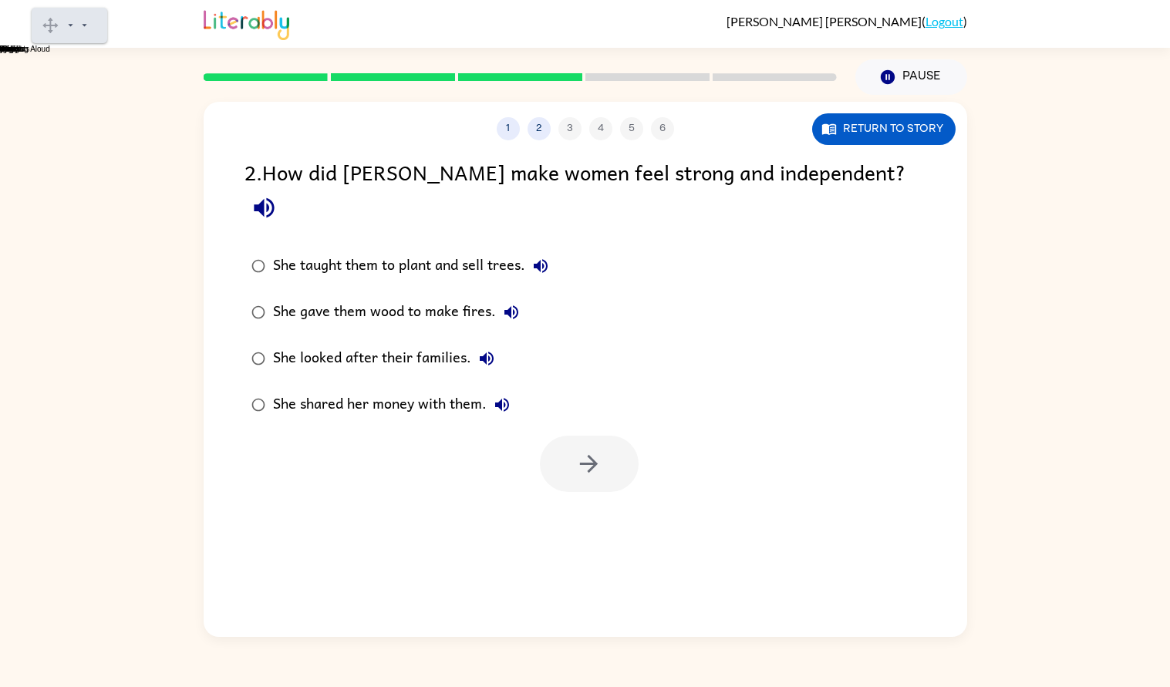
click at [444, 251] on div "She taught them to plant and sell trees." at bounding box center [414, 266] width 283 height 31
click at [597, 436] on button "button" at bounding box center [589, 464] width 99 height 56
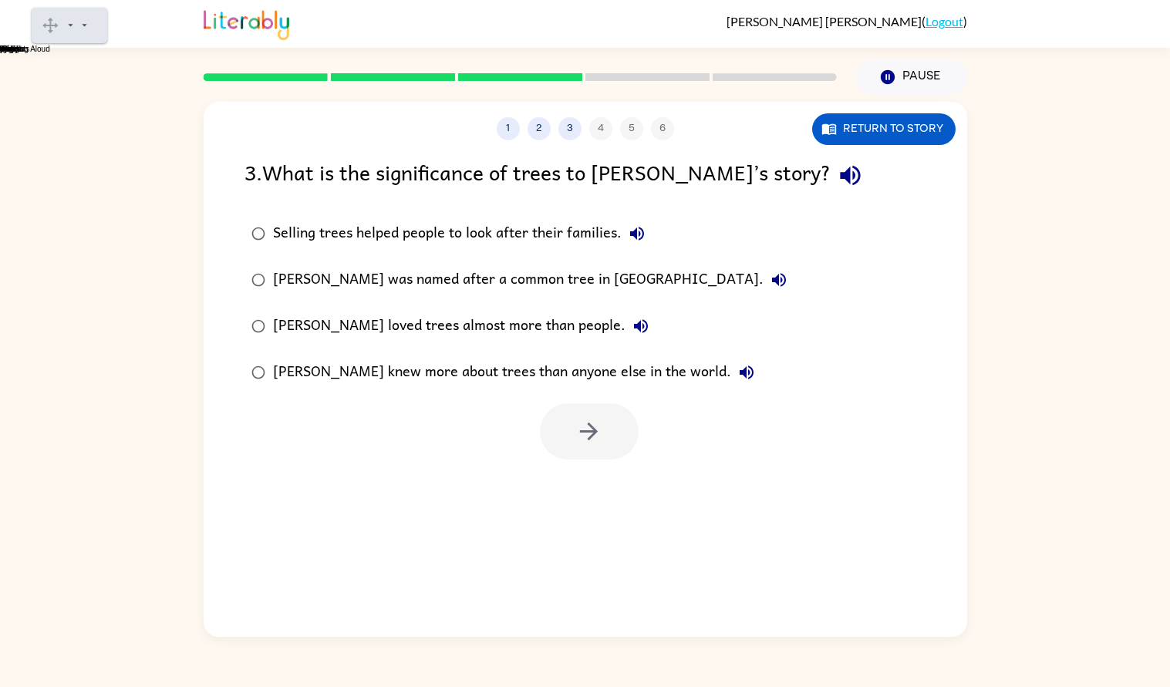
click at [482, 235] on div "Selling trees helped people to look after their families." at bounding box center [462, 233] width 379 height 31
click at [581, 435] on icon "button" at bounding box center [588, 431] width 27 height 27
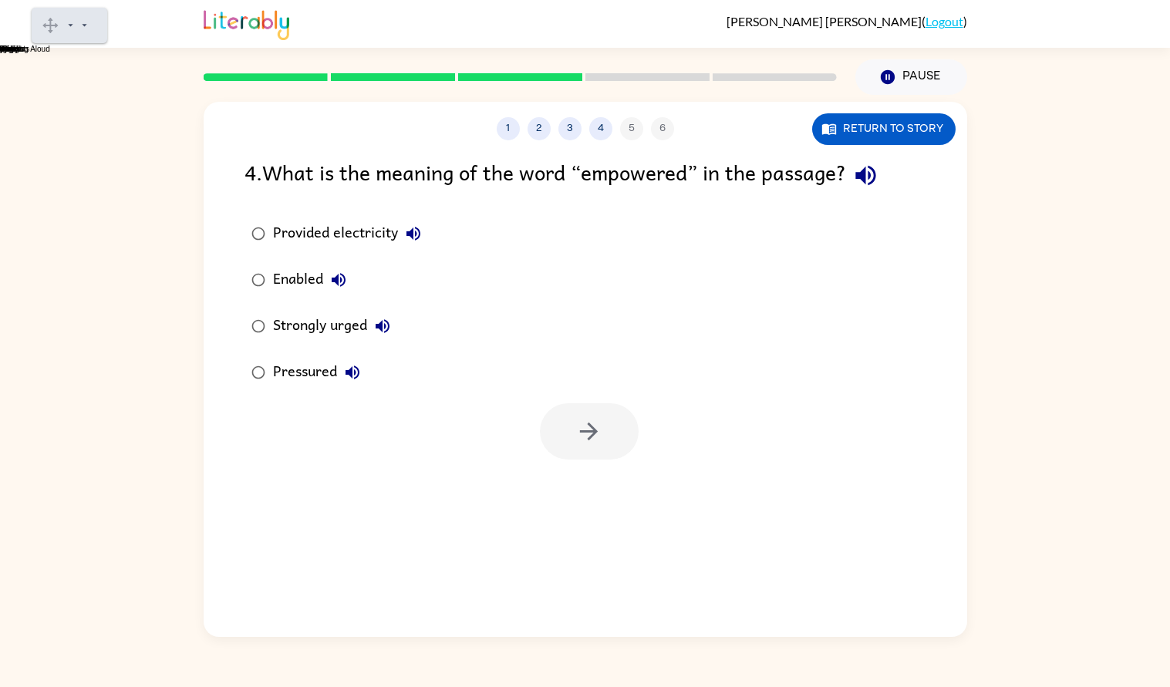
click at [285, 327] on div "Strongly urged" at bounding box center [335, 326] width 125 height 31
click at [296, 396] on div at bounding box center [585, 428] width 763 height 64
click at [285, 376] on div "Pressured" at bounding box center [320, 372] width 95 height 31
click at [553, 357] on div "Provided electricity Enabled Strongly urged Pressured" at bounding box center [605, 303] width 723 height 185
click at [568, 398] on div at bounding box center [585, 428] width 763 height 64
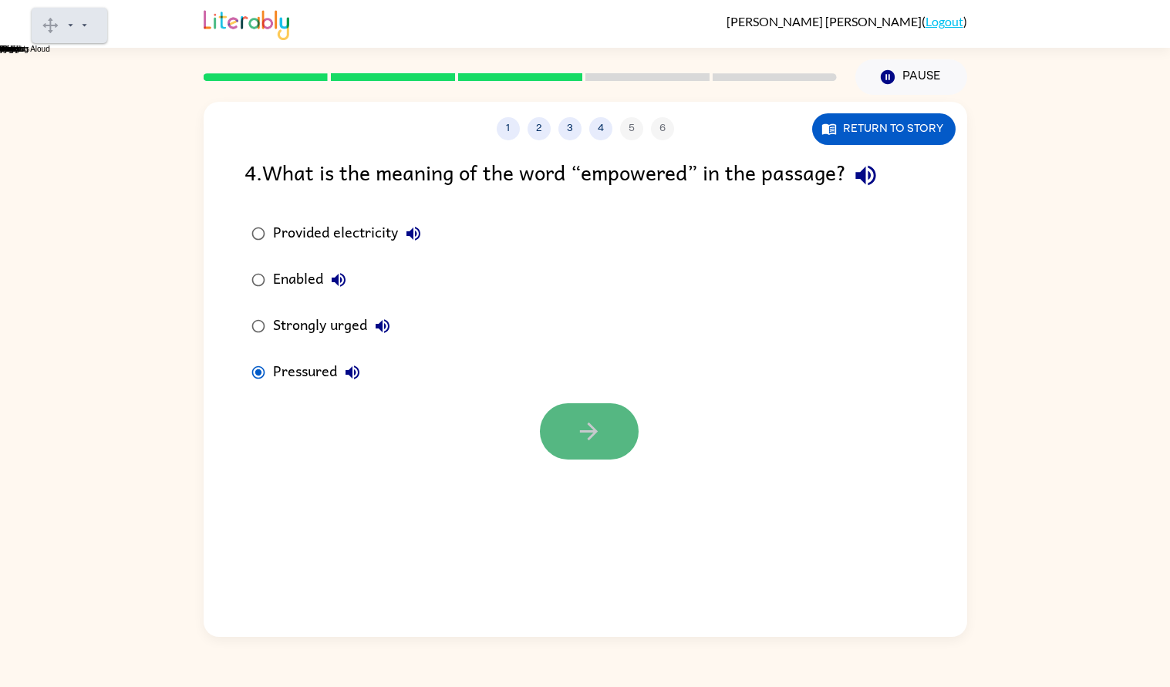
click at [573, 413] on button "button" at bounding box center [589, 431] width 99 height 56
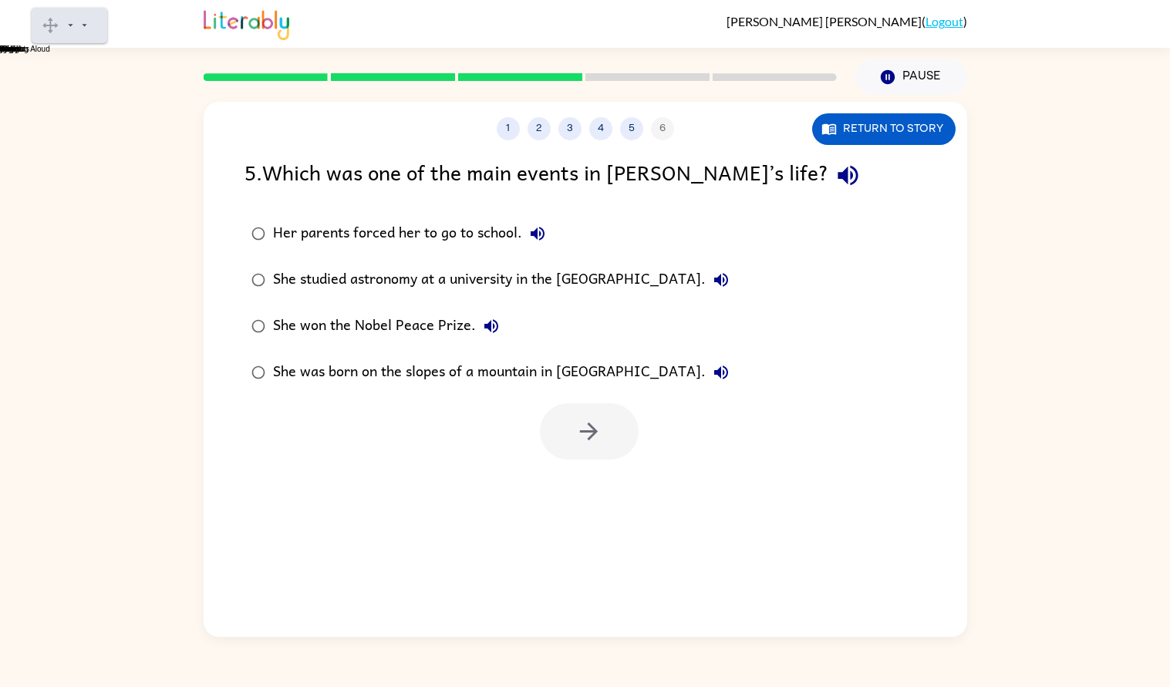
click at [427, 332] on div "She won the Nobel Peace Prize." at bounding box center [390, 326] width 234 height 31
click at [589, 433] on icon "button" at bounding box center [588, 431] width 27 height 27
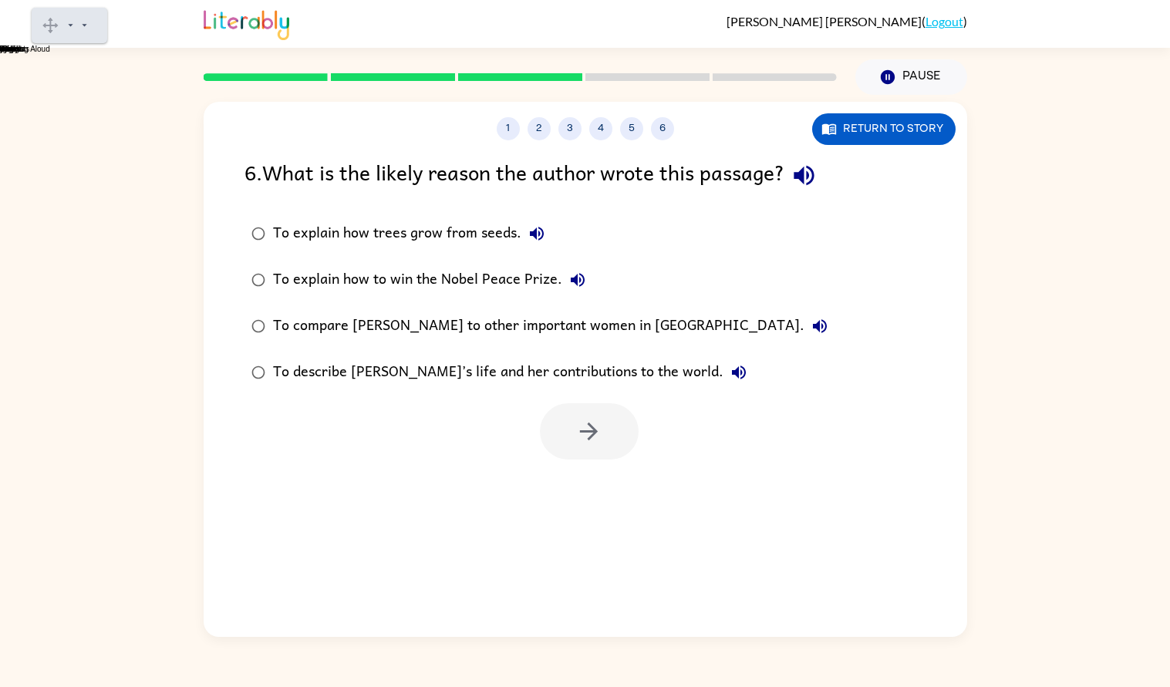
click at [521, 369] on div "To describe [PERSON_NAME]’s life and her contributions to the world." at bounding box center [513, 372] width 481 height 31
click at [575, 407] on button "button" at bounding box center [589, 431] width 99 height 56
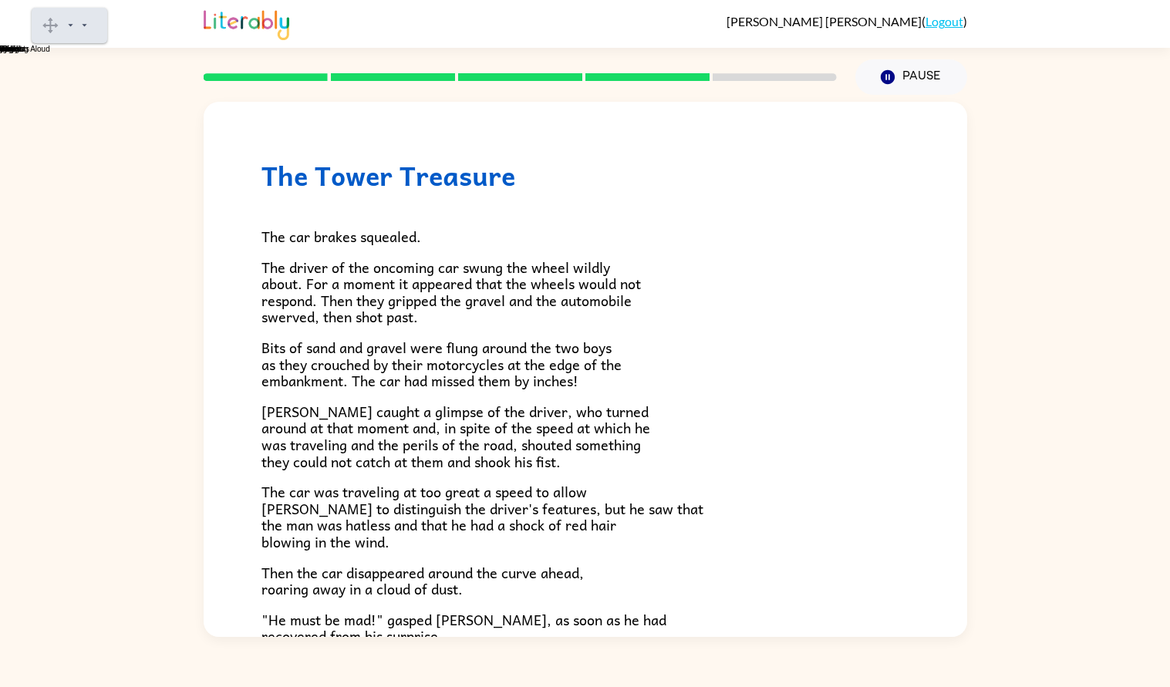
click at [79, 24] on gw-svg "Play" at bounding box center [79, 28] width 0 height 8
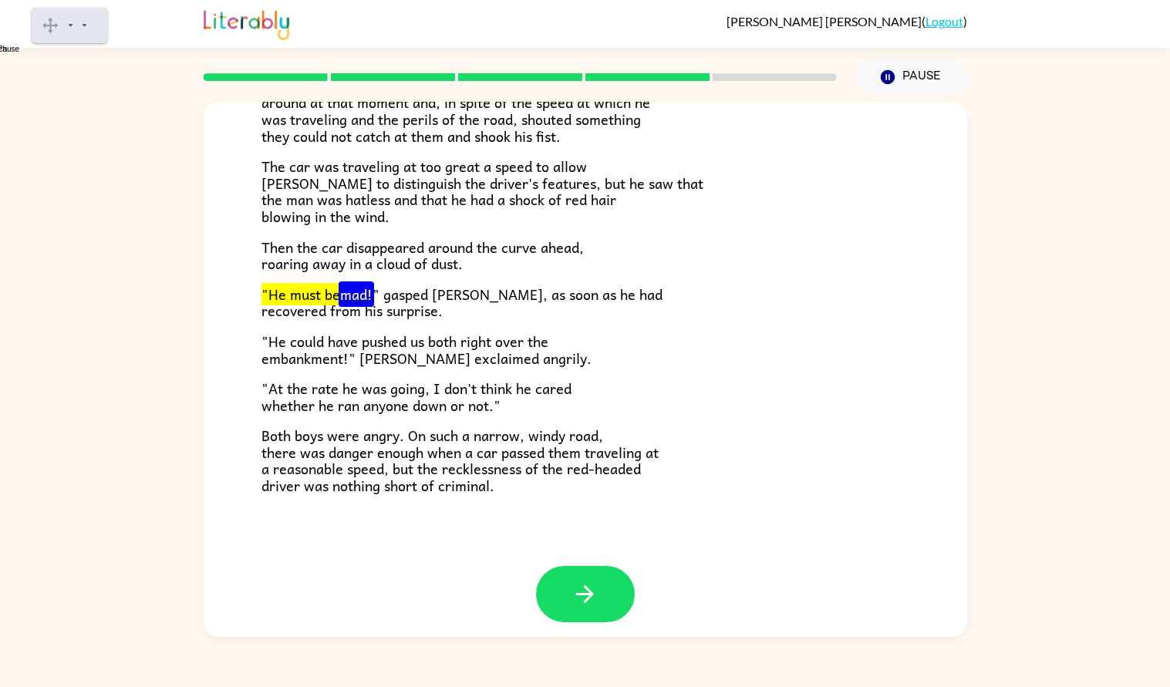
scroll to position [332, 0]
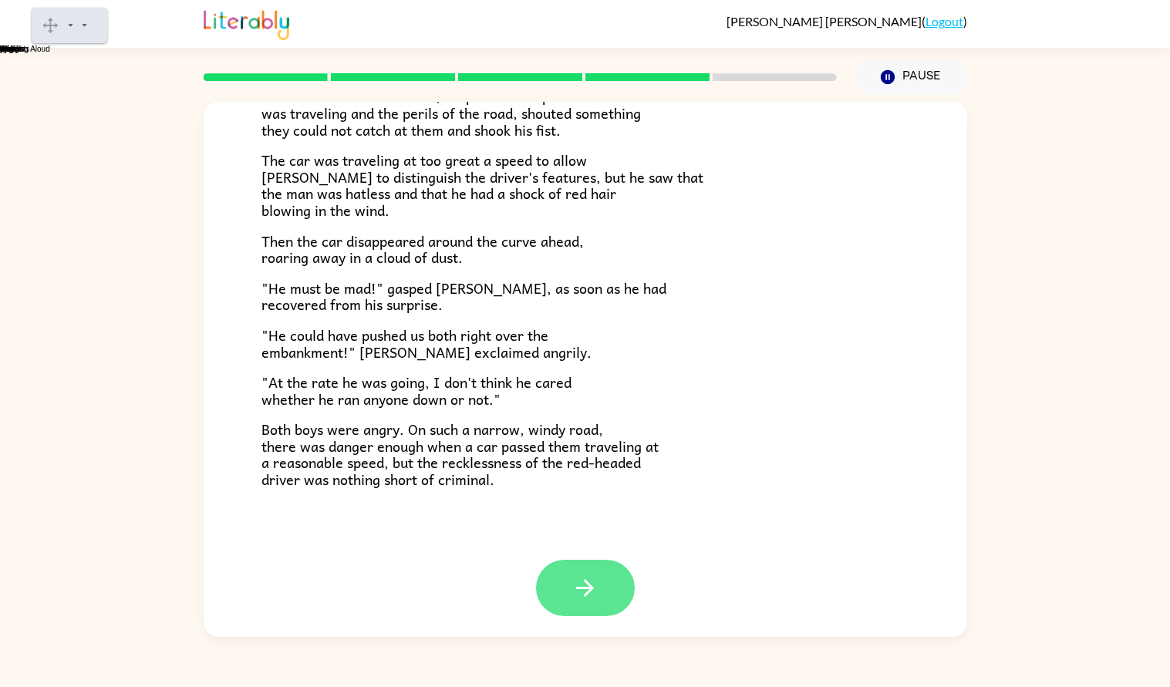
click at [586, 603] on button "button" at bounding box center [585, 588] width 99 height 56
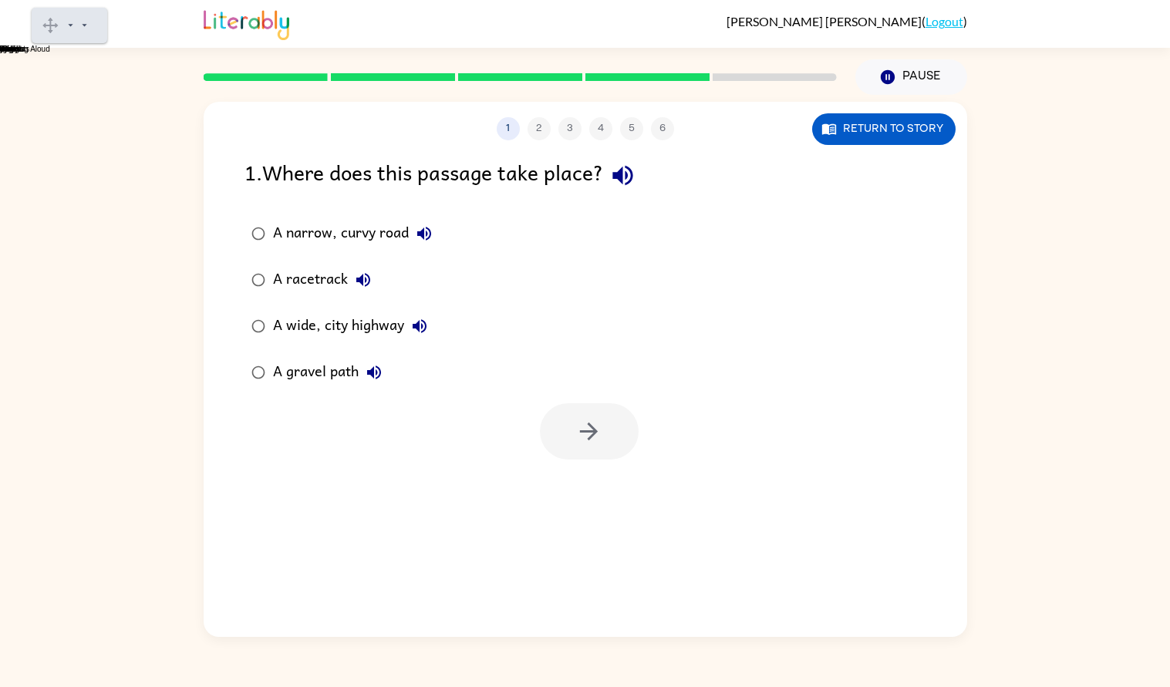
scroll to position [0, 0]
click at [352, 238] on div "A narrow, curvy road" at bounding box center [356, 233] width 167 height 31
click at [590, 428] on icon "button" at bounding box center [588, 431] width 27 height 27
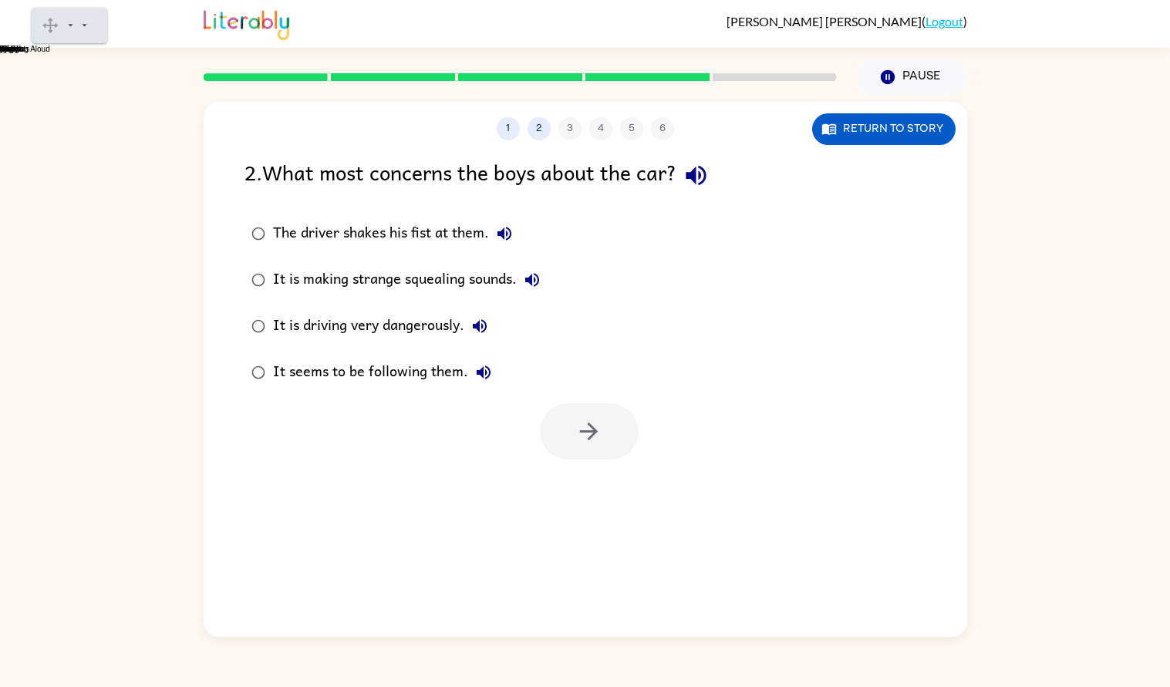
click at [450, 321] on div "It is driving very dangerously." at bounding box center [384, 326] width 222 height 31
click at [577, 419] on icon "button" at bounding box center [588, 431] width 27 height 27
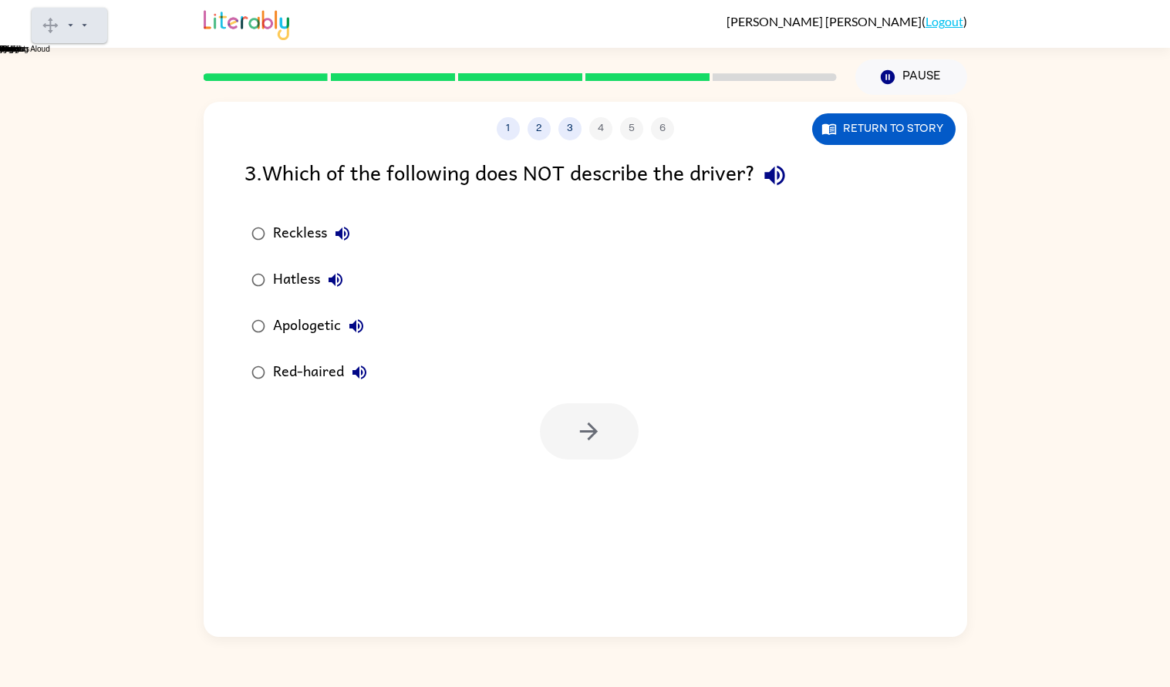
click at [306, 325] on div "Apologetic" at bounding box center [322, 326] width 99 height 31
click at [563, 424] on button "button" at bounding box center [589, 431] width 99 height 56
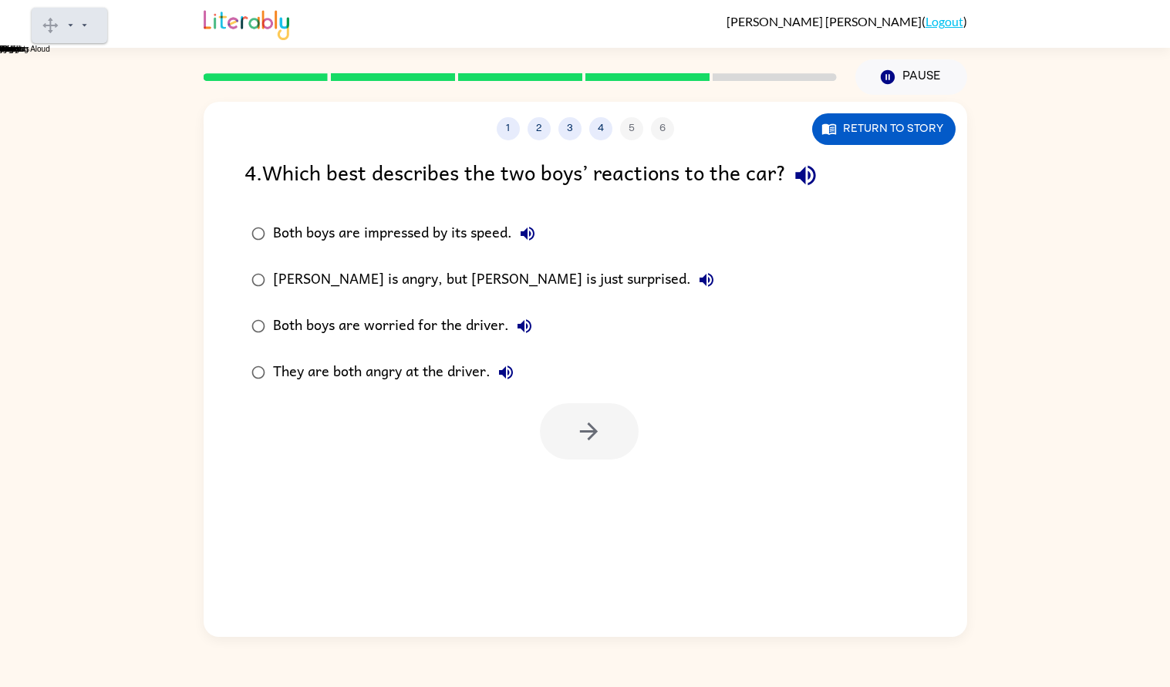
click at [374, 280] on div "[PERSON_NAME] is angry, but [PERSON_NAME] is just surprised." at bounding box center [497, 280] width 449 height 31
click at [450, 377] on div "They are both angry at the driver." at bounding box center [397, 372] width 248 height 31
click at [589, 440] on icon "button" at bounding box center [588, 431] width 27 height 27
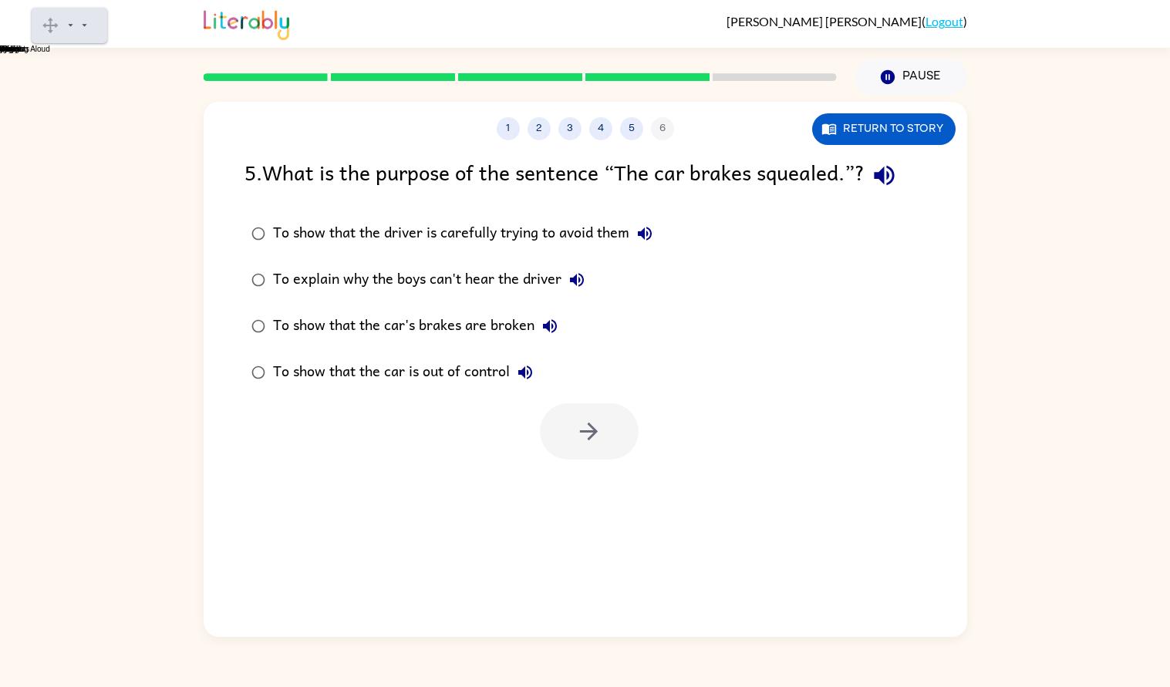
click at [492, 367] on div "To show that the car is out of control" at bounding box center [407, 372] width 268 height 31
click at [602, 430] on button "button" at bounding box center [589, 431] width 99 height 56
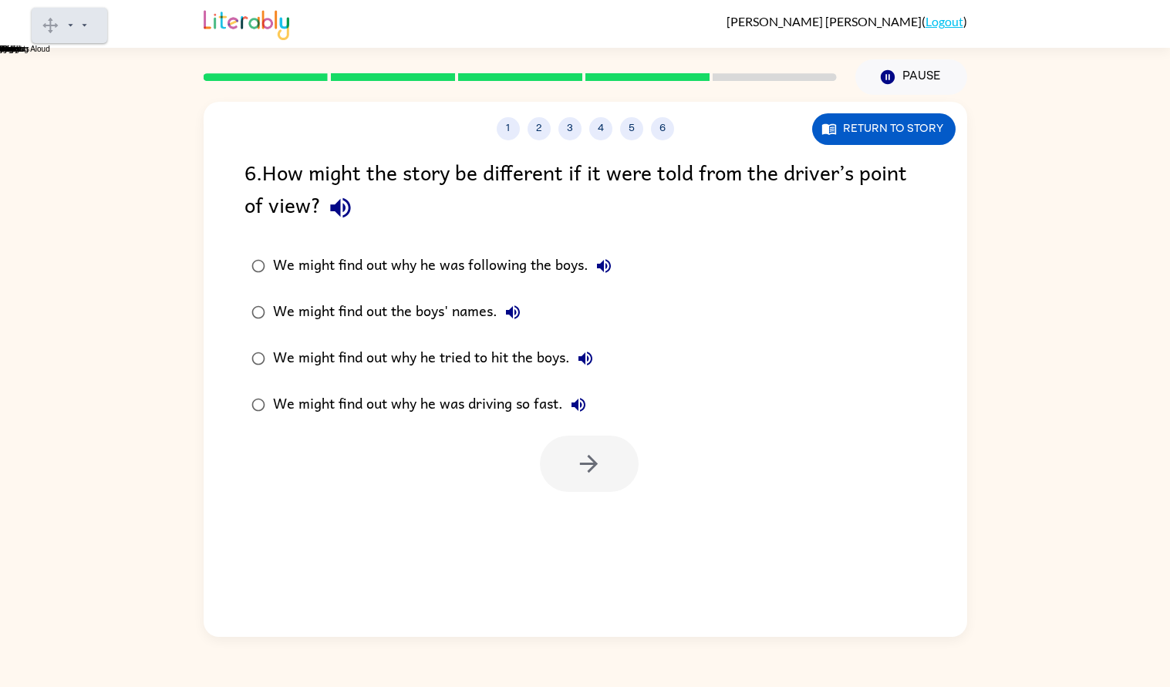
click at [433, 356] on div "We might find out why he tried to hit the boys." at bounding box center [437, 358] width 328 height 31
click at [521, 414] on div "We might find out why he was driving so fast." at bounding box center [433, 404] width 321 height 31
click at [591, 461] on icon "button" at bounding box center [588, 463] width 27 height 27
click at [277, 389] on div "We might find out why he was driving so fast." at bounding box center [433, 404] width 321 height 31
click at [402, 539] on div "1 2 3 4 5 6 Return to story 6 . How might the story be different if it were tol…" at bounding box center [585, 369] width 763 height 535
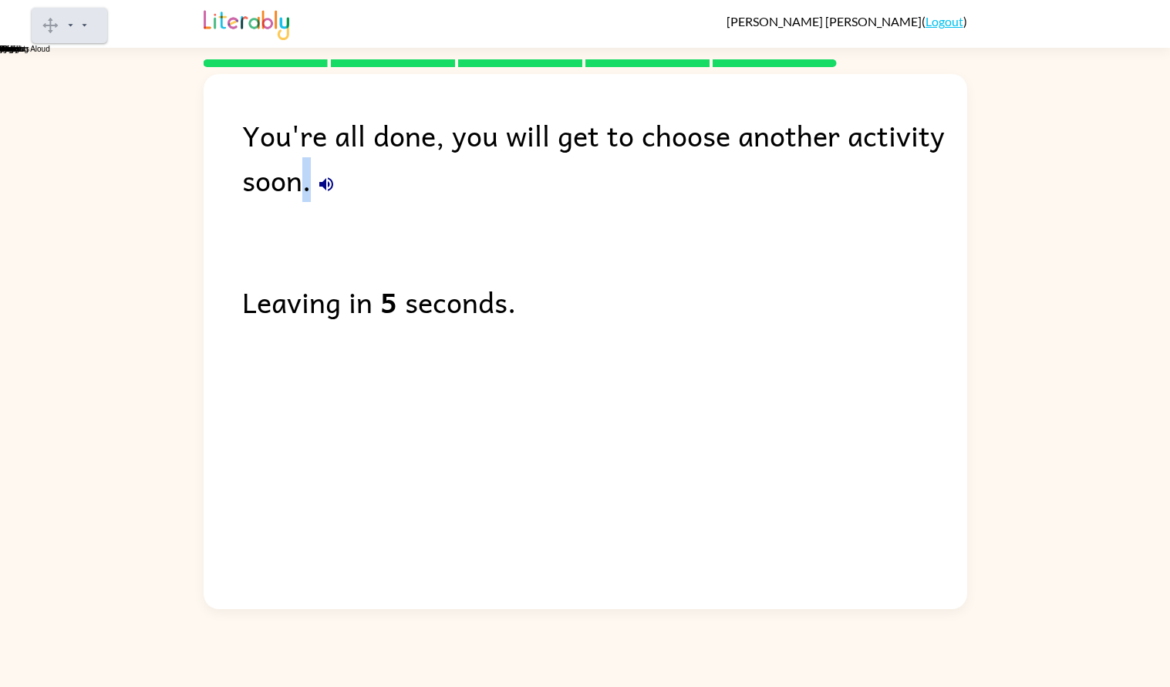
click at [402, 539] on div "You're all done, you will get to choose another activity soon. Leaving in 5 sec…" at bounding box center [585, 338] width 763 height 528
drag, startPoint x: 402, startPoint y: 539, endPoint x: 408, endPoint y: 527, distance: 13.8
click at [408, 527] on div "You're all done, you will get to choose another activity soon. Leaving in 4 sec…" at bounding box center [585, 338] width 763 height 528
